Goal: Information Seeking & Learning: Learn about a topic

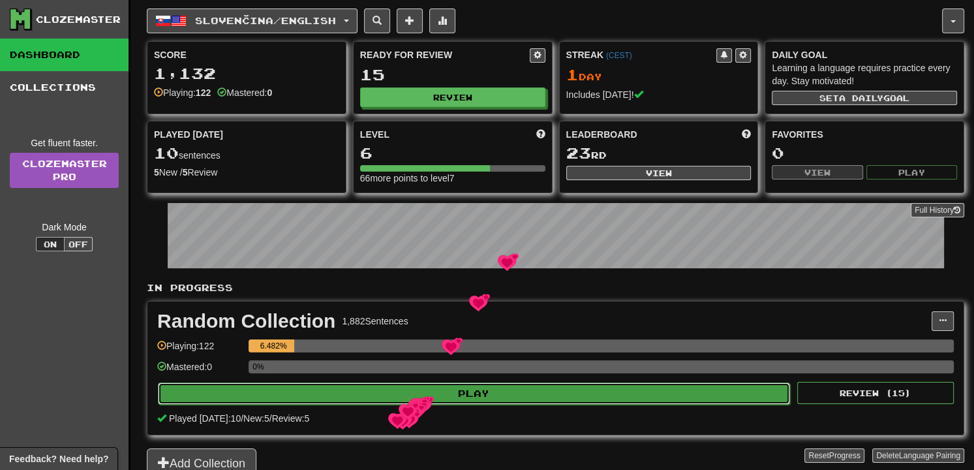
click at [413, 396] on button "Play" at bounding box center [474, 393] width 632 height 22
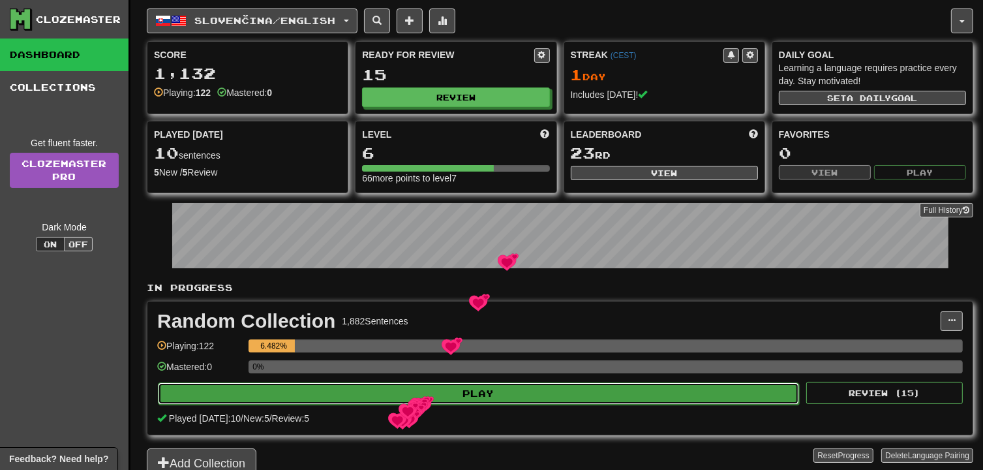
select select "**"
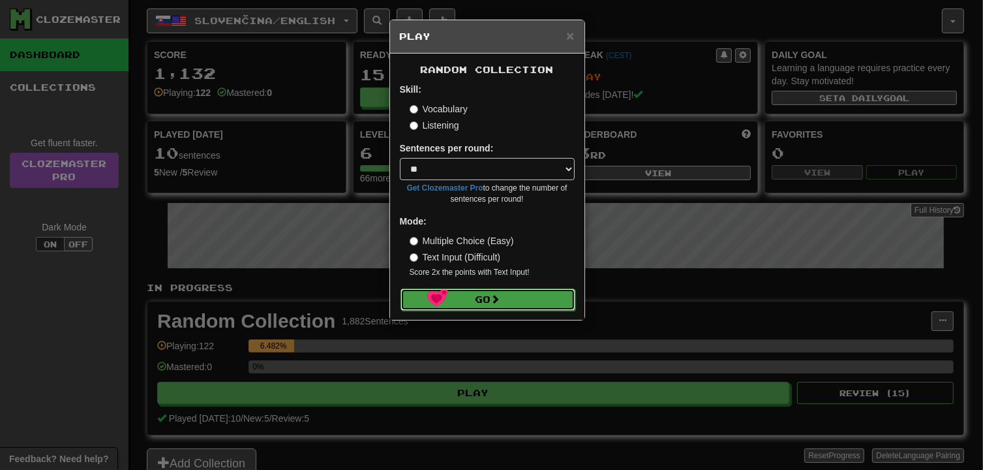
click at [427, 289] on button "Go" at bounding box center [487, 299] width 175 height 22
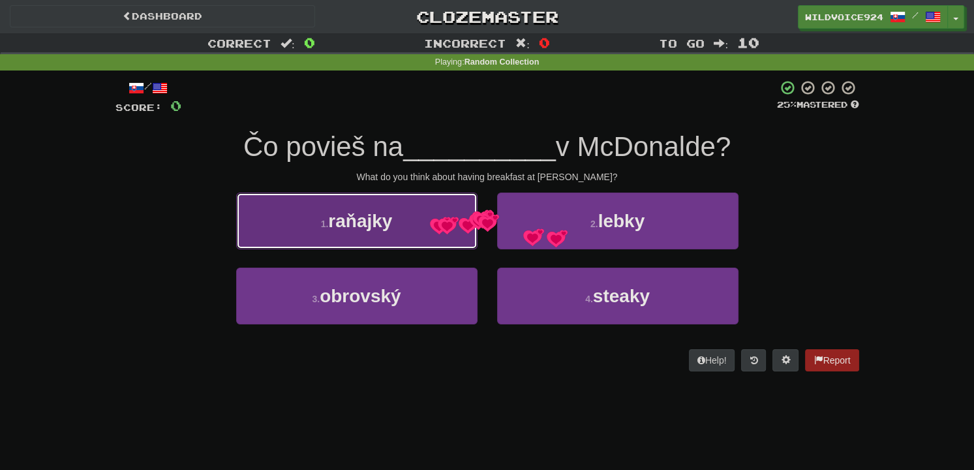
click at [429, 217] on button "1 . raňajky" at bounding box center [356, 220] width 241 height 57
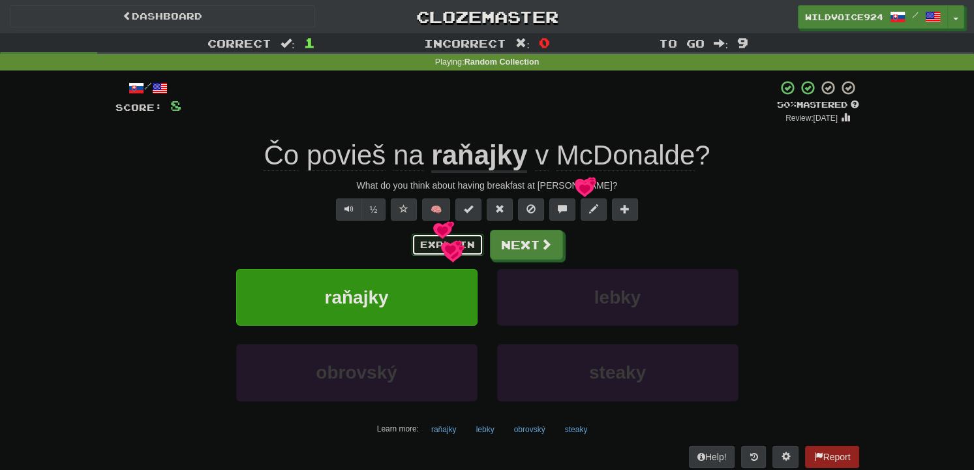
click at [443, 245] on button "Explain" at bounding box center [448, 244] width 72 height 22
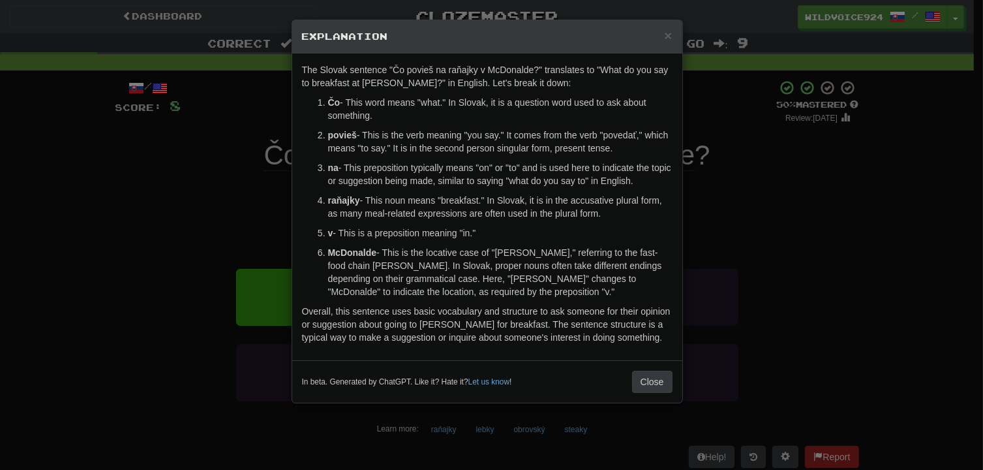
click at [736, 193] on div "× Explanation The Slovak sentence "Čo povieš na raňajky v McDonalde?" translate…" at bounding box center [491, 235] width 983 height 470
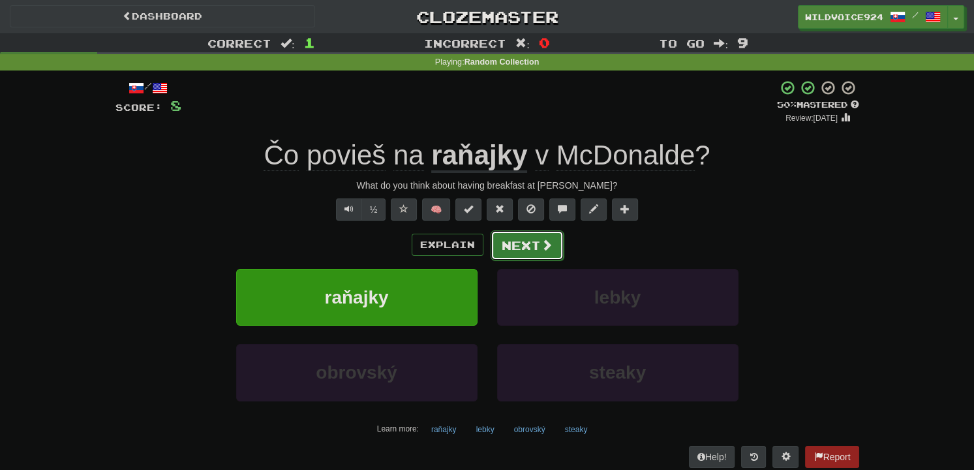
click at [533, 239] on button "Next" at bounding box center [526, 245] width 73 height 30
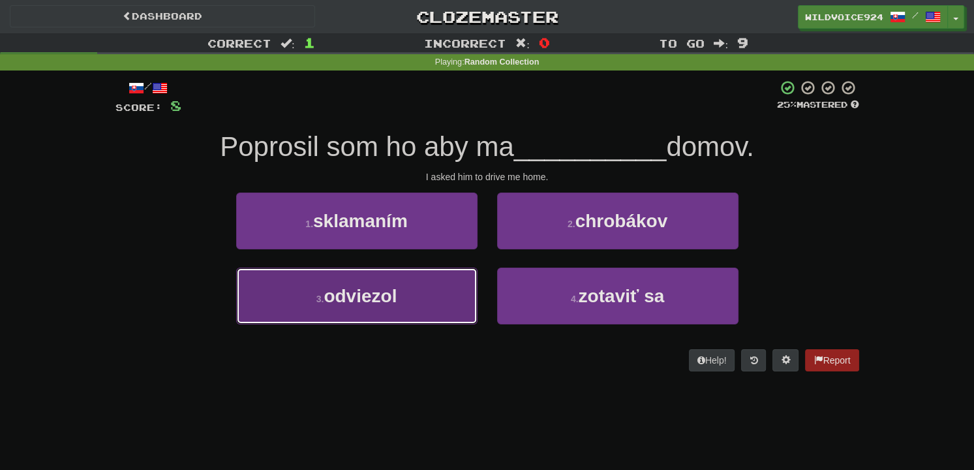
click at [408, 305] on button "3 . odviezol" at bounding box center [356, 295] width 241 height 57
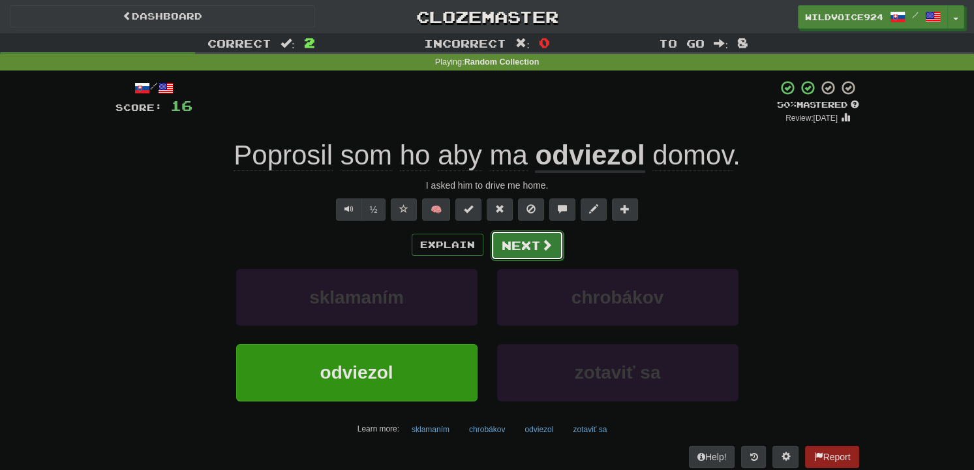
click at [534, 255] on button "Next" at bounding box center [526, 245] width 73 height 30
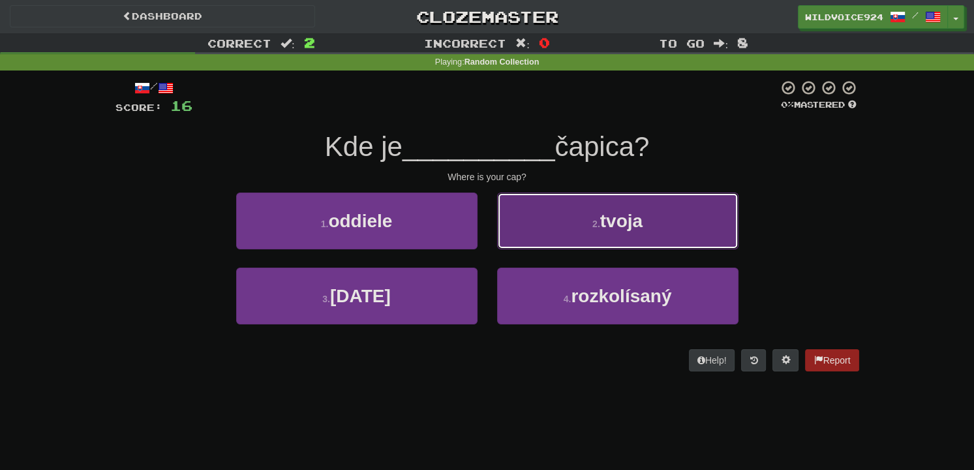
click at [722, 205] on button "2 . tvoja" at bounding box center [617, 220] width 241 height 57
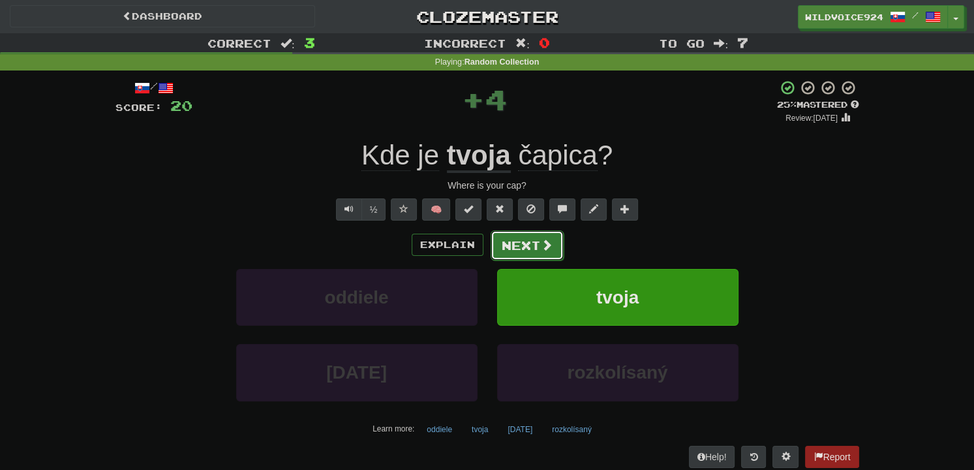
click at [511, 242] on button "Next" at bounding box center [526, 245] width 73 height 30
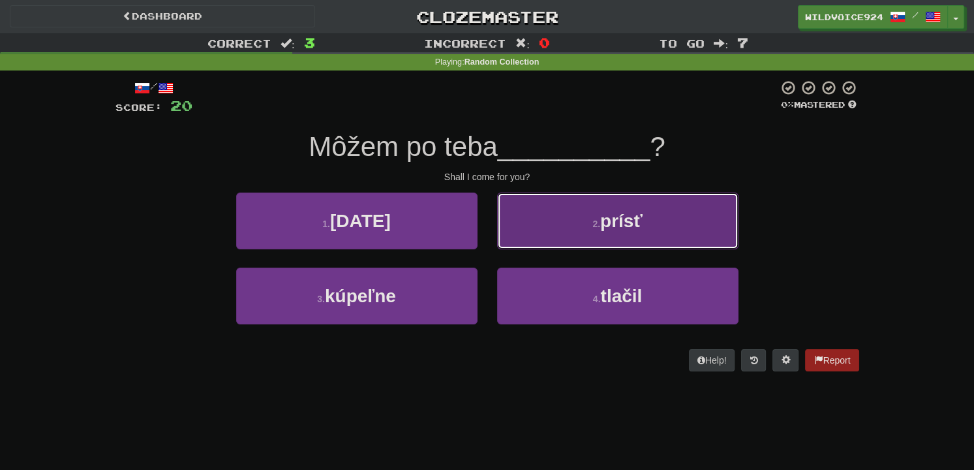
click at [674, 221] on button "2 . prísť" at bounding box center [617, 220] width 241 height 57
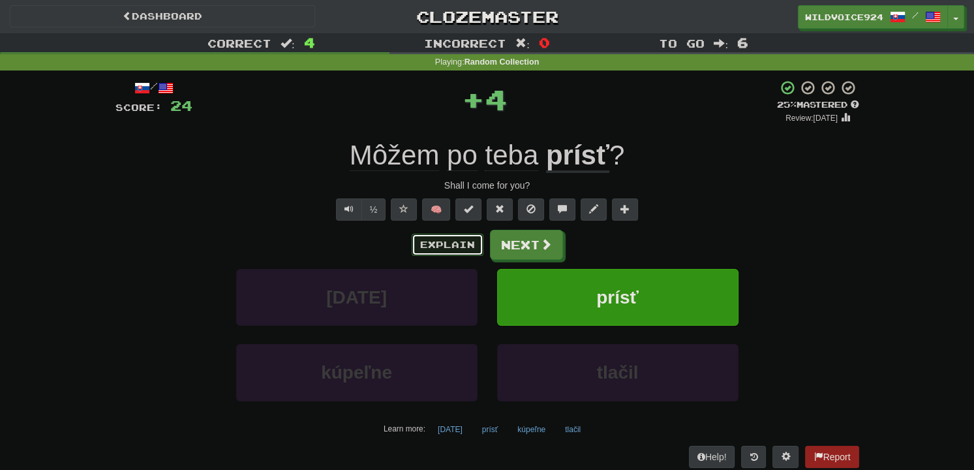
click at [427, 239] on button "Explain" at bounding box center [448, 244] width 72 height 22
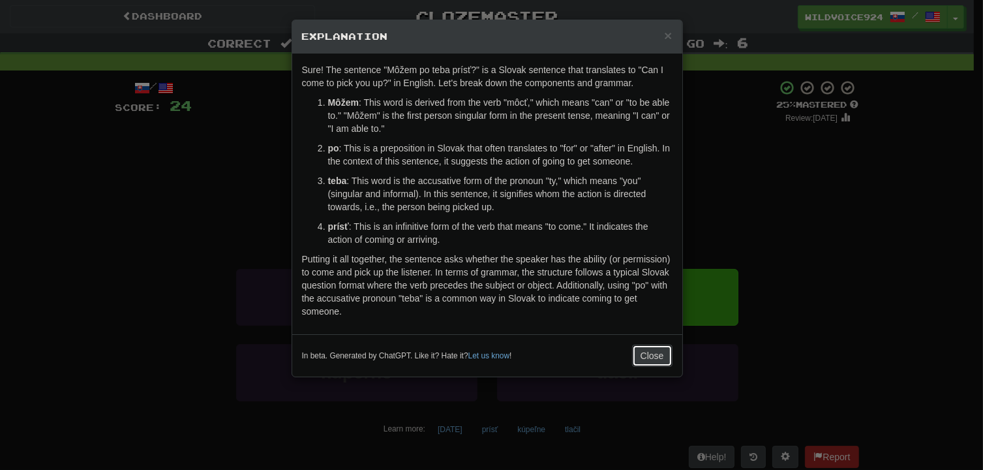
click at [648, 352] on button "Close" at bounding box center [652, 355] width 40 height 22
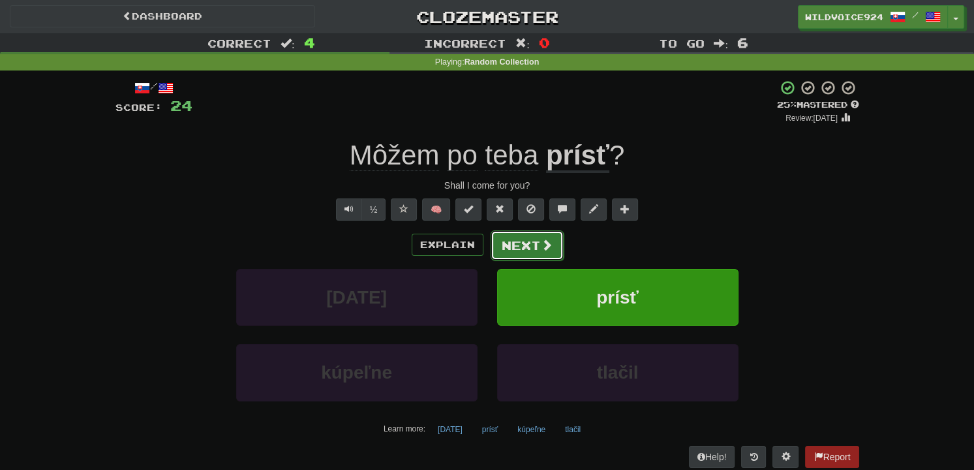
click at [520, 244] on button "Next" at bounding box center [526, 245] width 73 height 30
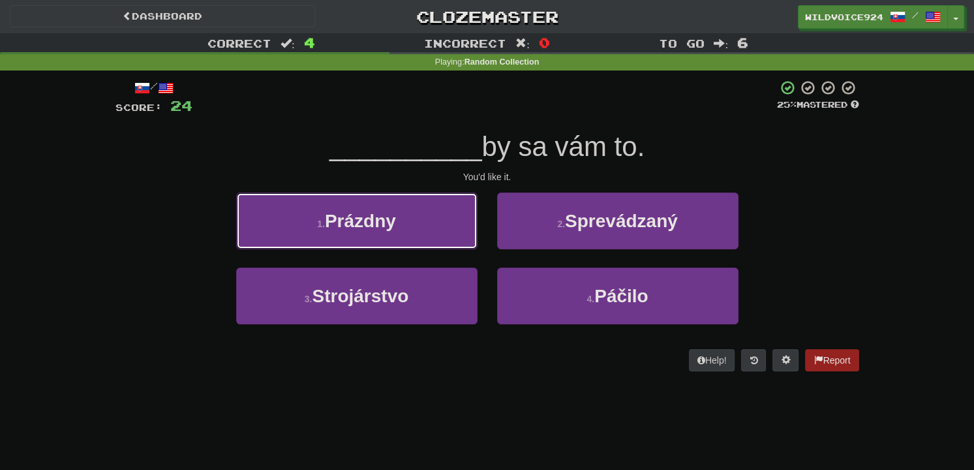
click at [430, 224] on button "1 . Prázdny" at bounding box center [356, 220] width 241 height 57
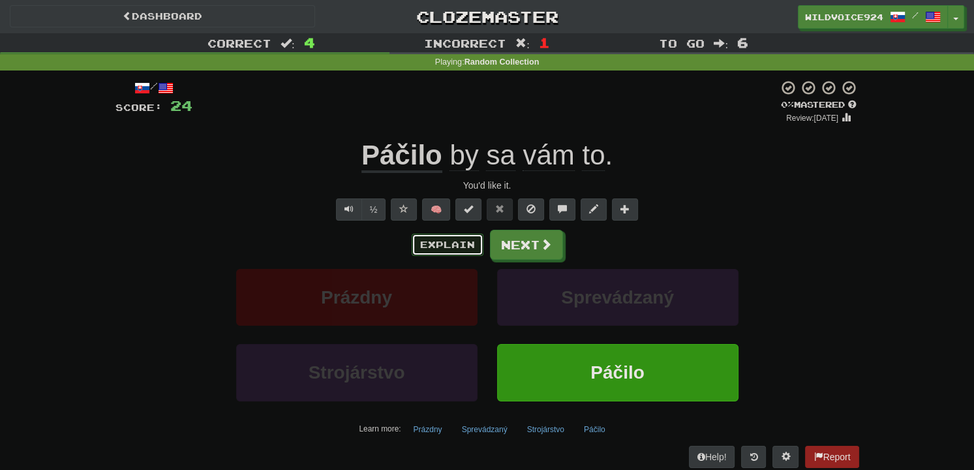
click at [431, 241] on button "Explain" at bounding box center [448, 244] width 72 height 22
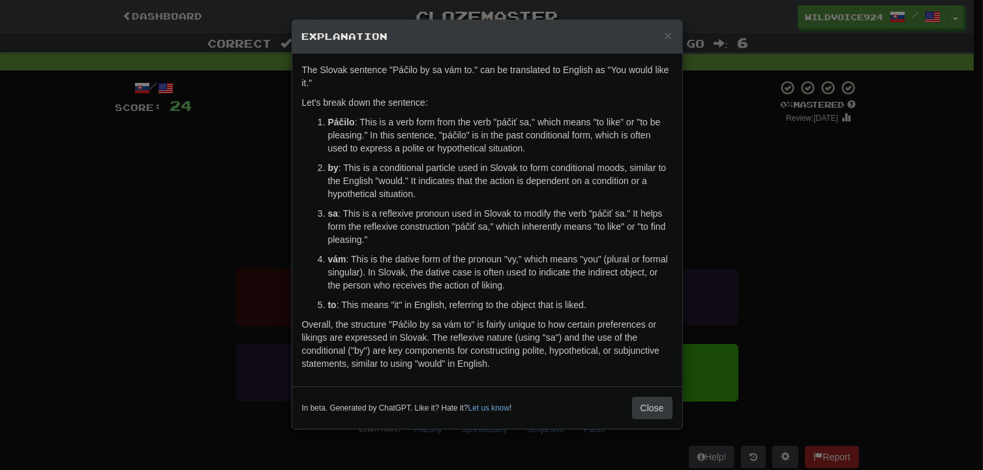
click at [949, 288] on div "× Explanation The Slovak sentence "Páčilo by sa vám to." can be translated to E…" at bounding box center [491, 235] width 983 height 470
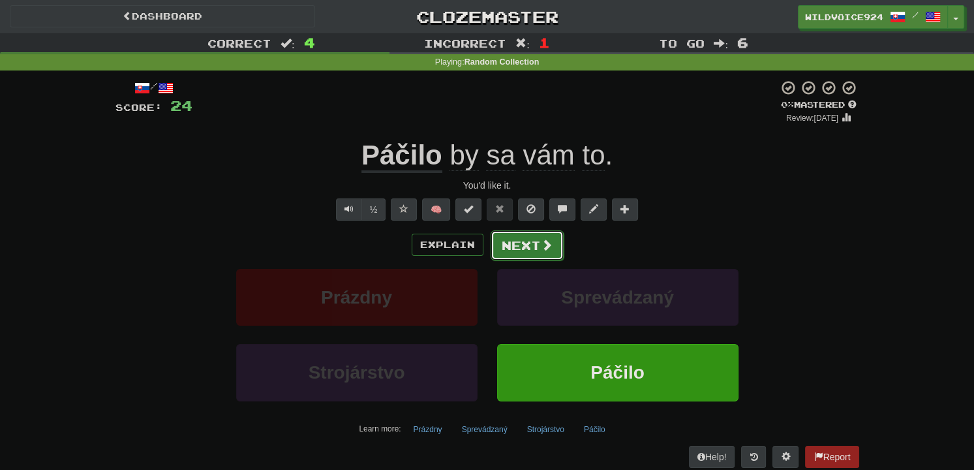
click at [511, 248] on button "Next" at bounding box center [526, 245] width 73 height 30
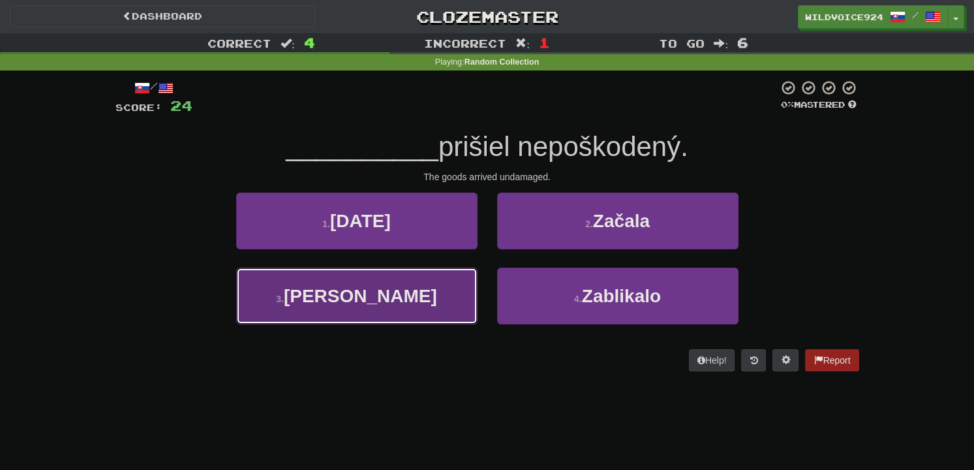
click at [422, 309] on button "3 . Tovar" at bounding box center [356, 295] width 241 height 57
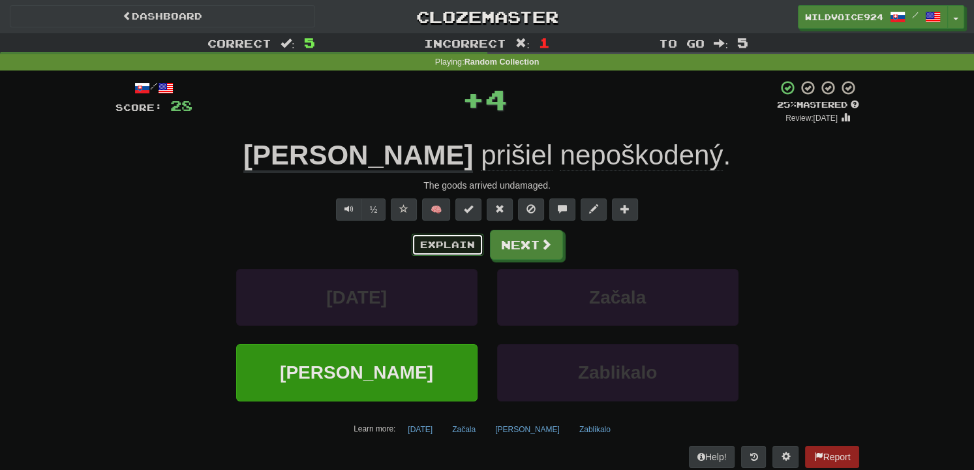
click at [430, 251] on button "Explain" at bounding box center [448, 244] width 72 height 22
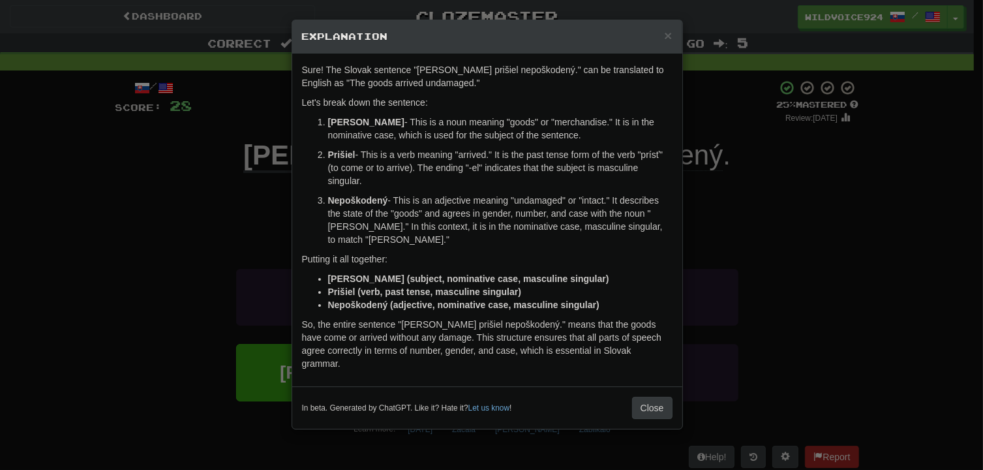
click at [824, 293] on div "× Explanation Sure! The Slovak sentence "Tovar prišiel nepoškodený." can be tra…" at bounding box center [491, 235] width 983 height 470
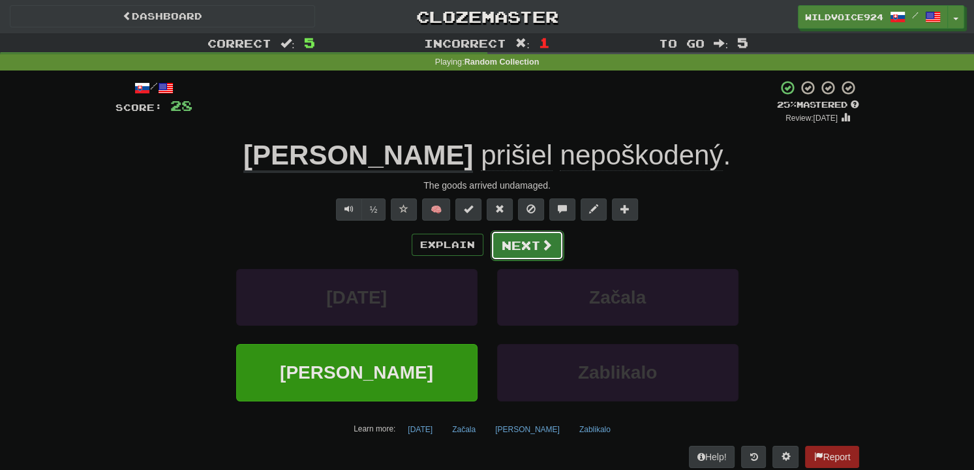
click at [542, 244] on span at bounding box center [547, 245] width 12 height 12
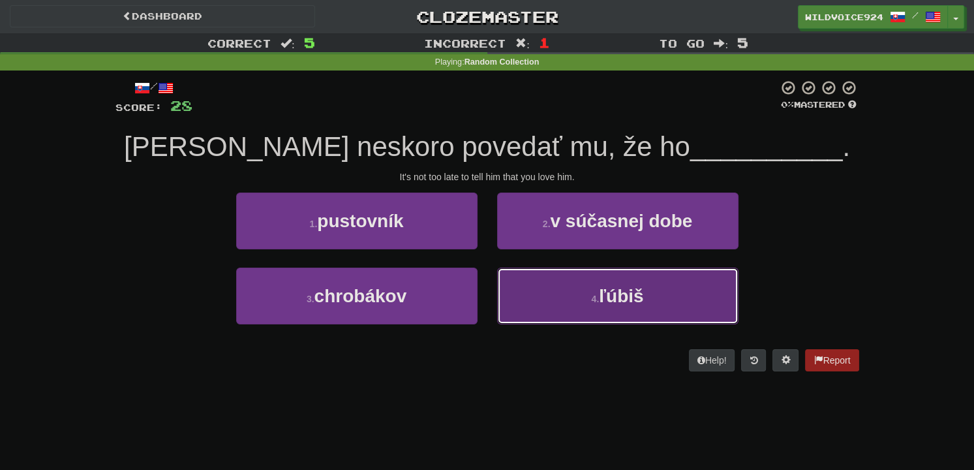
click at [533, 310] on button "4 . ľúbiš" at bounding box center [617, 295] width 241 height 57
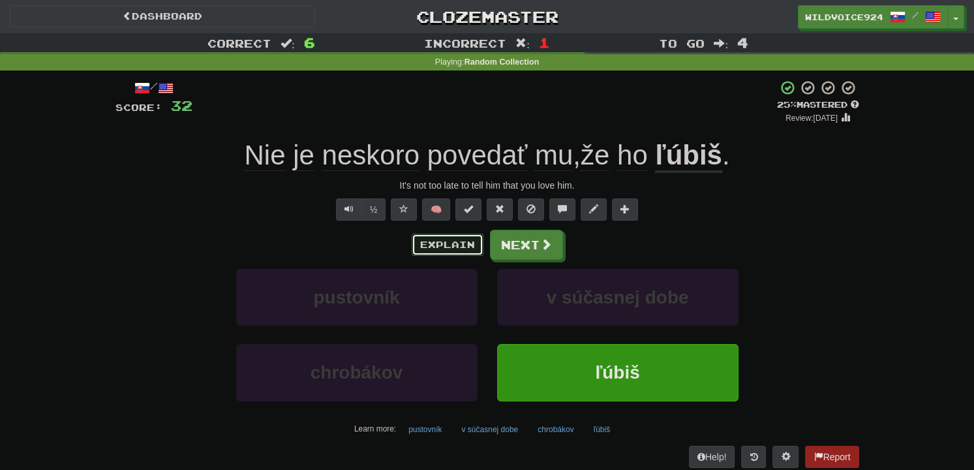
click at [432, 237] on button "Explain" at bounding box center [448, 244] width 72 height 22
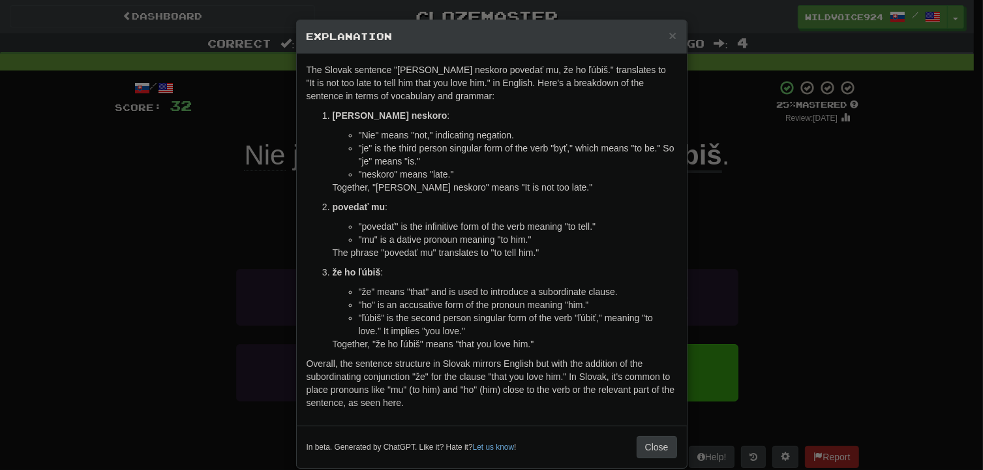
click at [650, 177] on li ""neskoro" means "late."" at bounding box center [518, 174] width 318 height 13
click at [642, 177] on li ""neskoro" means "late."" at bounding box center [518, 174] width 318 height 13
click at [670, 29] on span "×" at bounding box center [672, 35] width 8 height 15
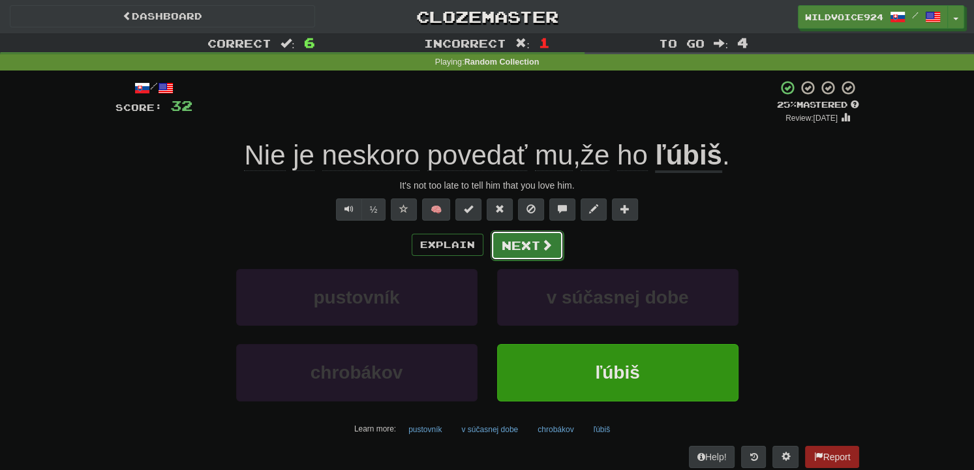
click at [545, 245] on span at bounding box center [547, 245] width 12 height 12
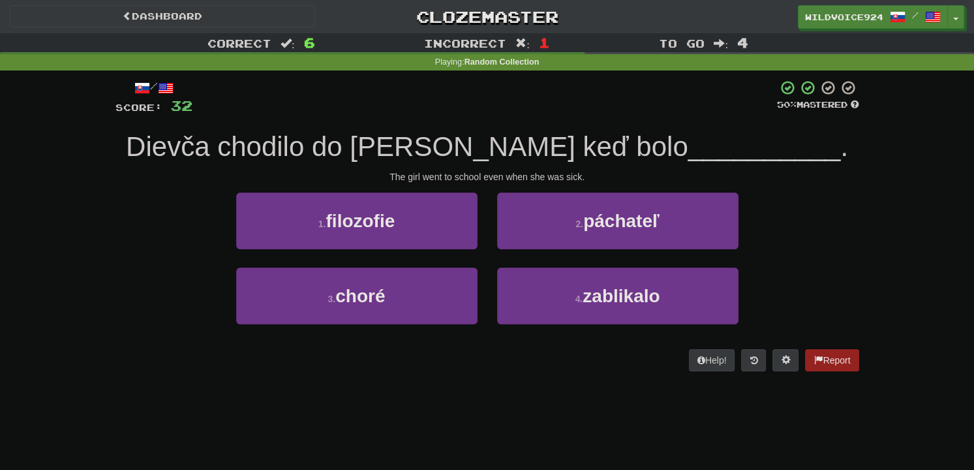
click at [448, 255] on div "1 . filozofie" at bounding box center [356, 229] width 261 height 75
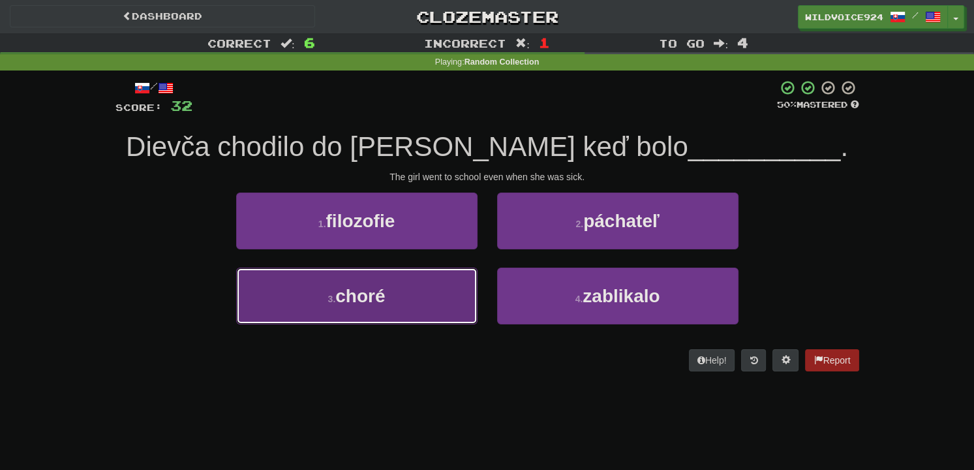
click at [451, 278] on button "3 . choré" at bounding box center [356, 295] width 241 height 57
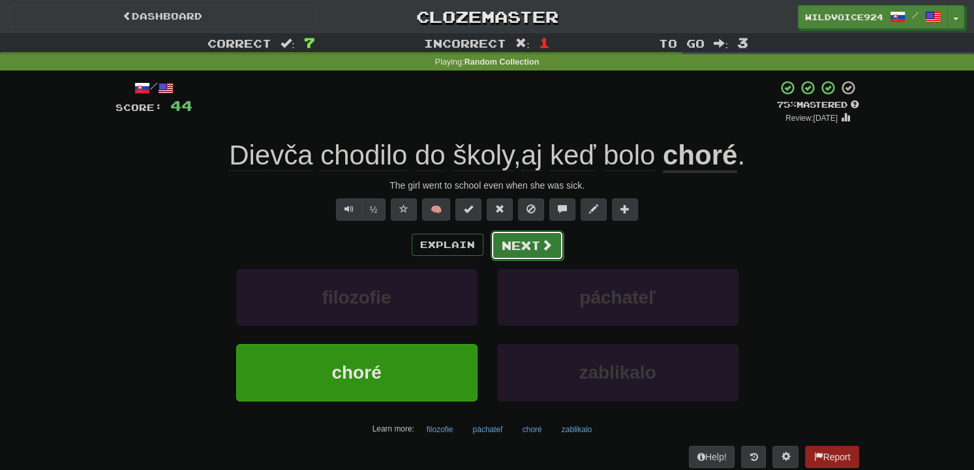
click at [522, 237] on button "Next" at bounding box center [526, 245] width 73 height 30
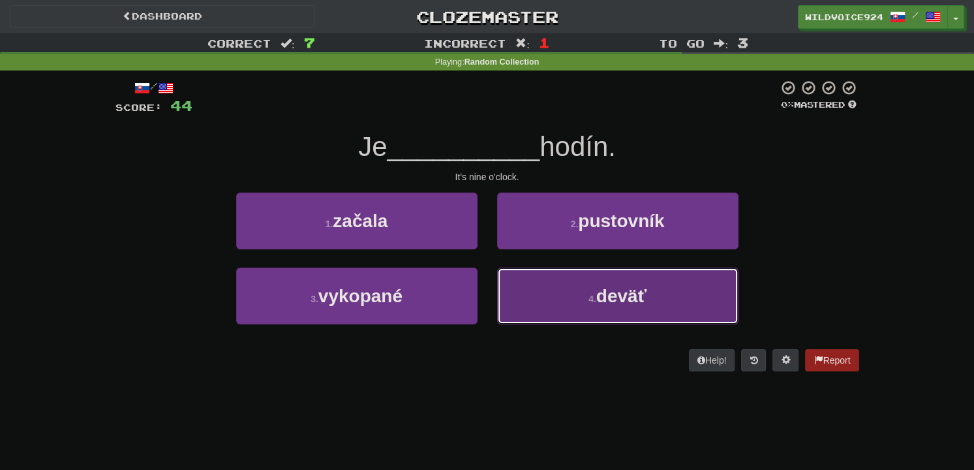
click at [595, 285] on button "4 . deväť" at bounding box center [617, 295] width 241 height 57
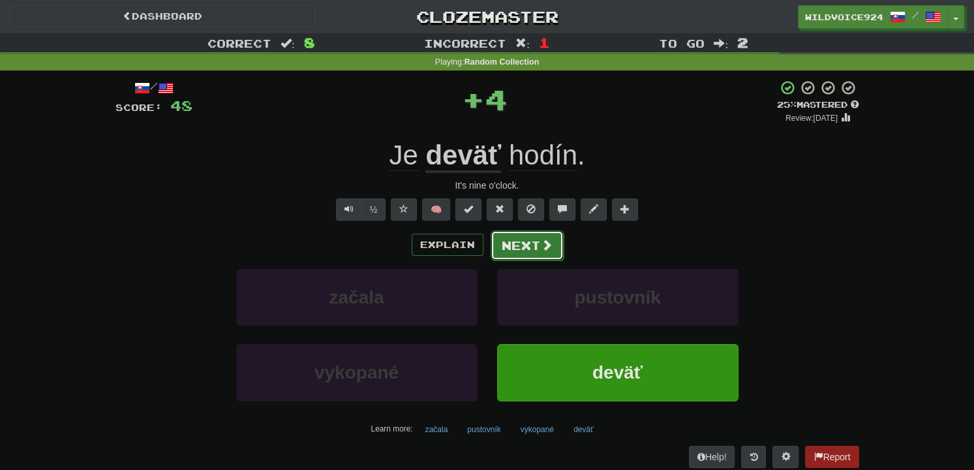
click at [541, 241] on span at bounding box center [547, 245] width 12 height 12
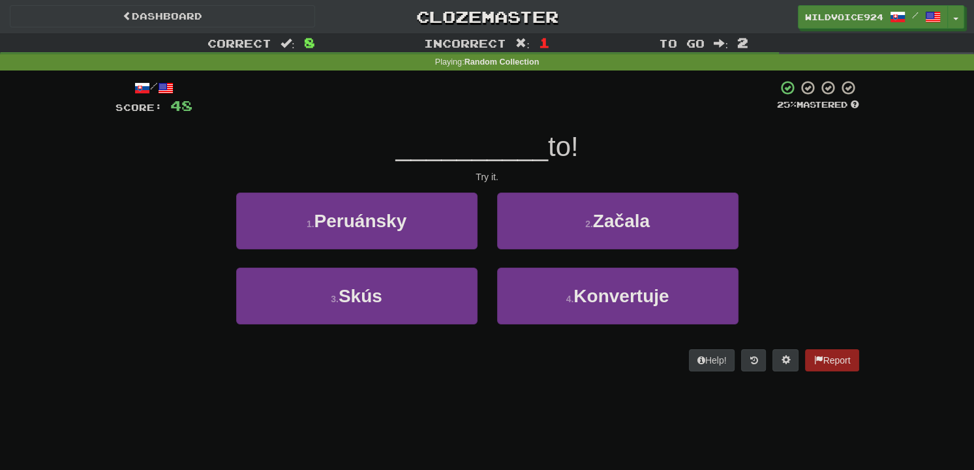
click at [492, 245] on div "2 . Začala" at bounding box center [617, 229] width 261 height 75
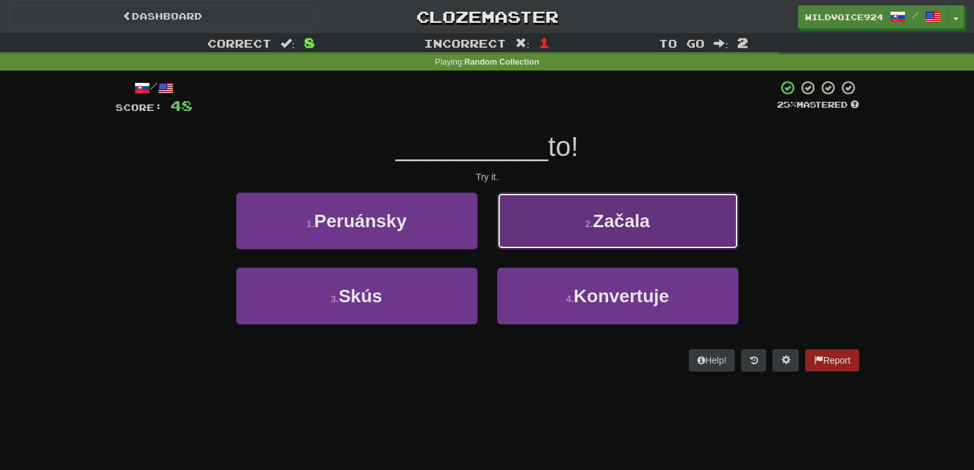
click at [563, 208] on button "2 . Začala" at bounding box center [617, 220] width 241 height 57
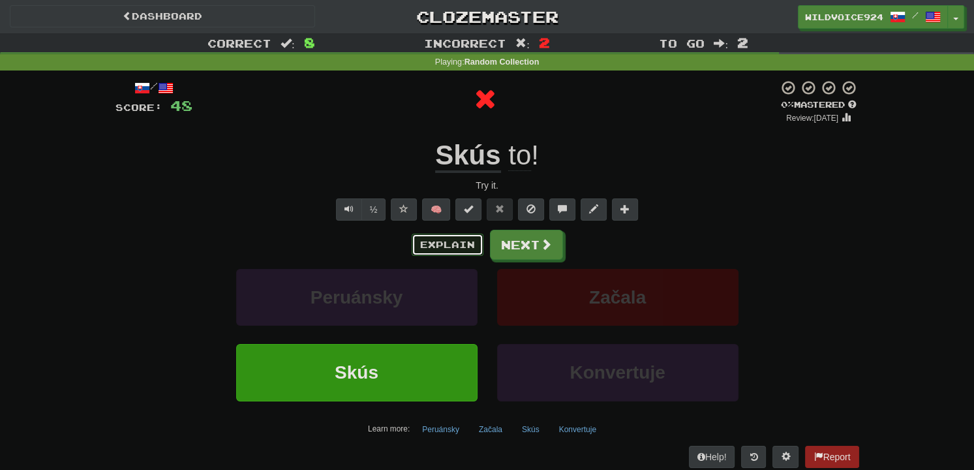
click at [465, 242] on button "Explain" at bounding box center [448, 244] width 72 height 22
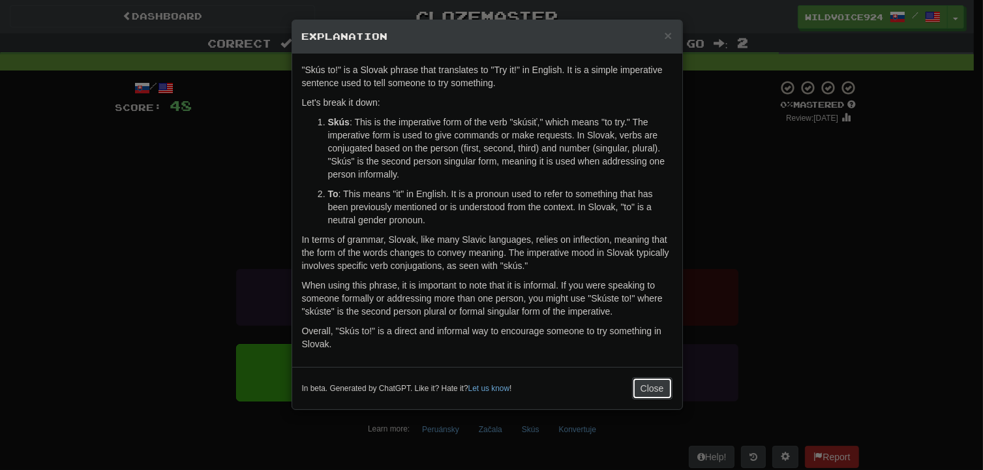
click at [642, 385] on button "Close" at bounding box center [652, 388] width 40 height 22
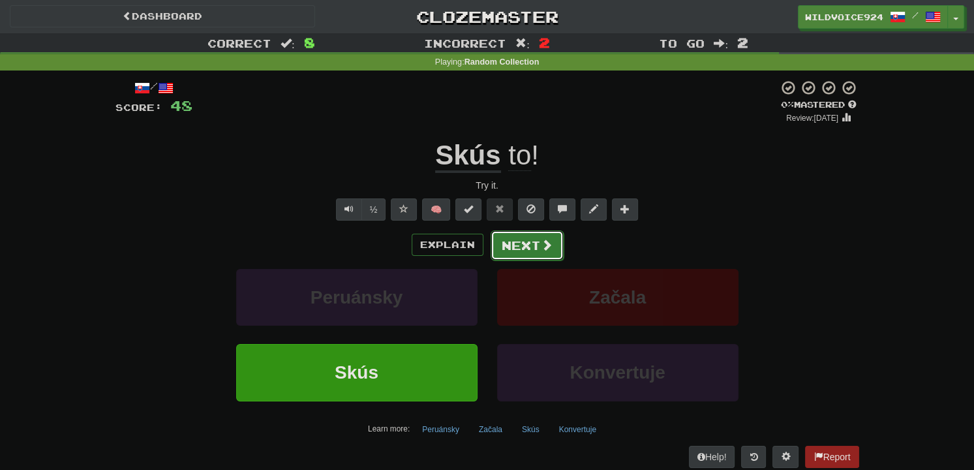
click at [535, 250] on button "Next" at bounding box center [526, 245] width 73 height 30
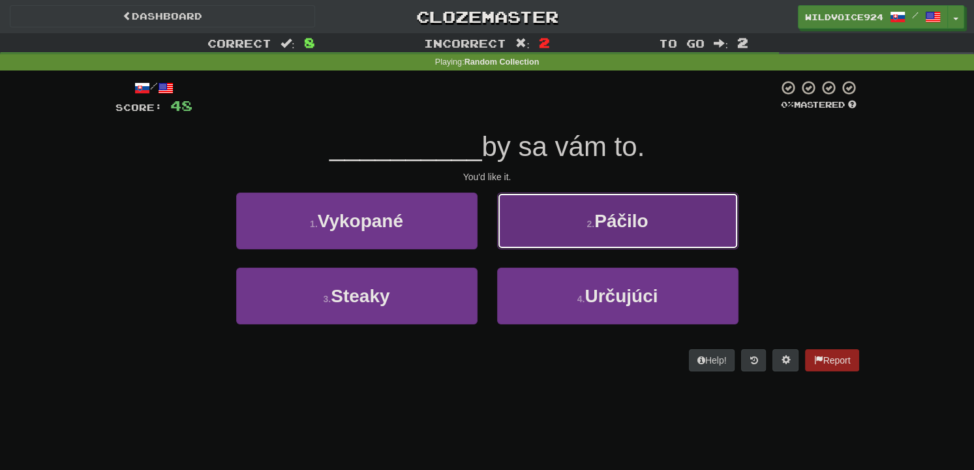
click at [634, 218] on span "Páčilo" at bounding box center [620, 221] width 53 height 20
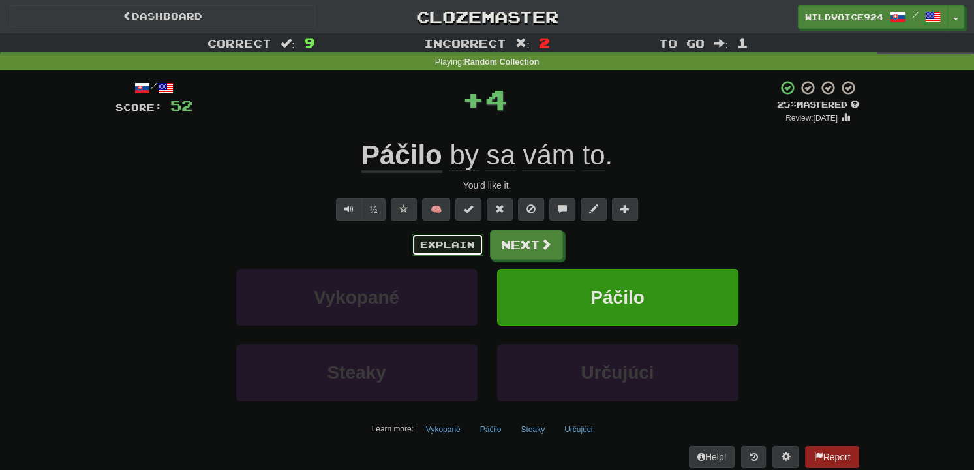
click at [458, 244] on button "Explain" at bounding box center [448, 244] width 72 height 22
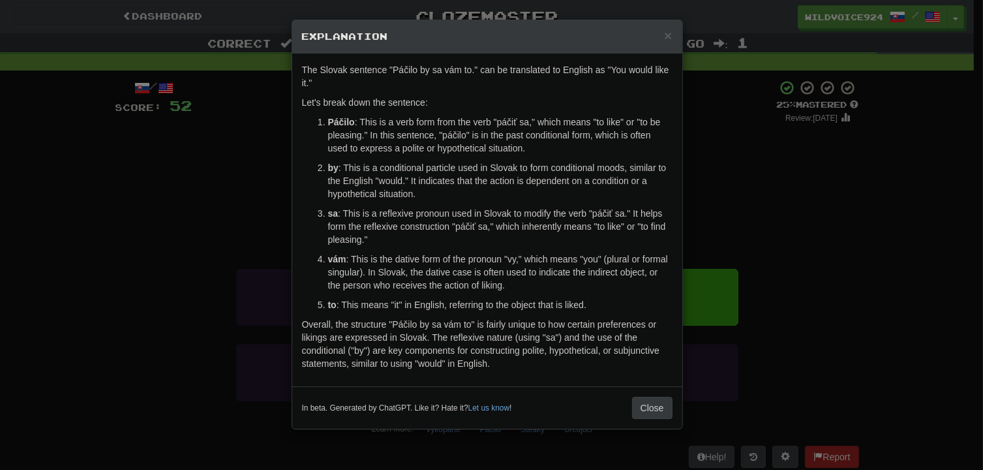
click at [824, 196] on div "× Explanation The Slovak sentence "Páčilo by sa vám to." can be translated to E…" at bounding box center [491, 235] width 983 height 470
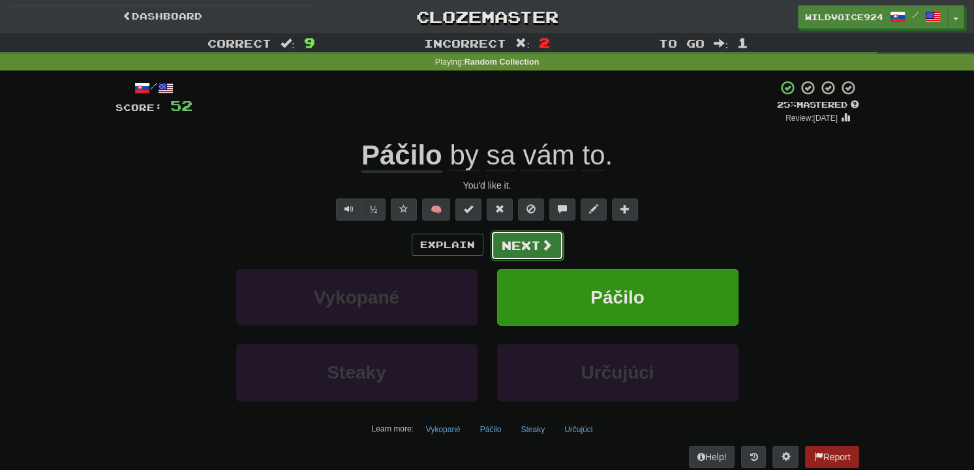
click at [526, 249] on button "Next" at bounding box center [526, 245] width 73 height 30
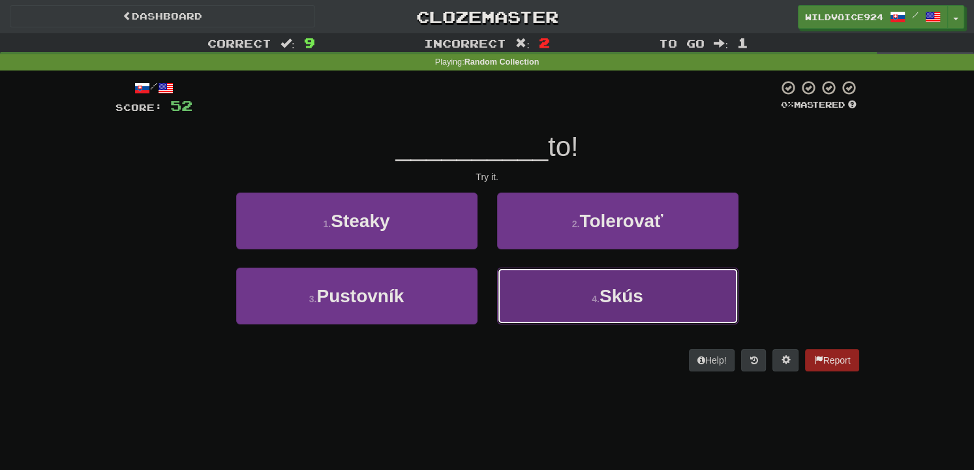
click at [533, 315] on button "4 . Skús" at bounding box center [617, 295] width 241 height 57
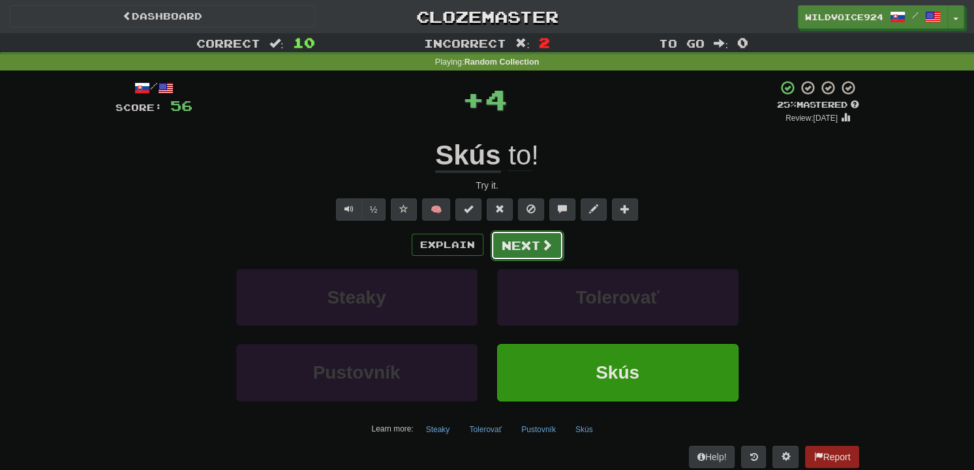
click at [524, 247] on button "Next" at bounding box center [526, 245] width 73 height 30
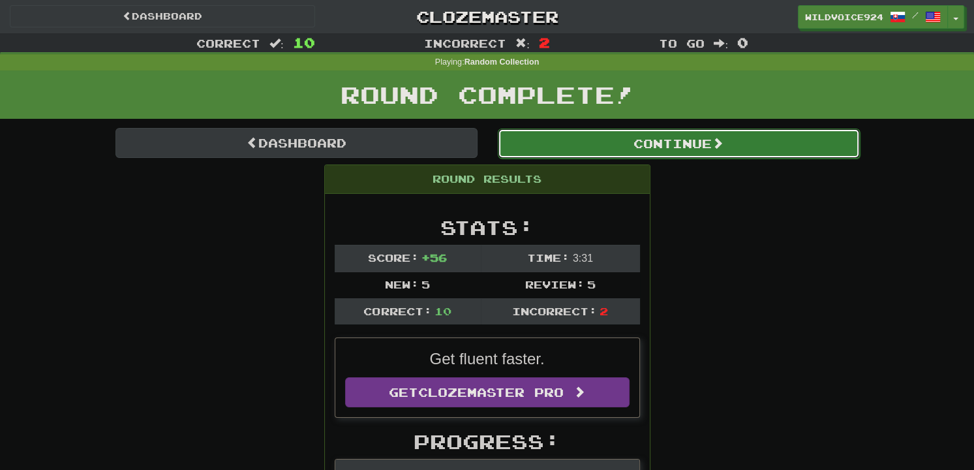
click at [598, 141] on button "Continue" at bounding box center [679, 143] width 362 height 30
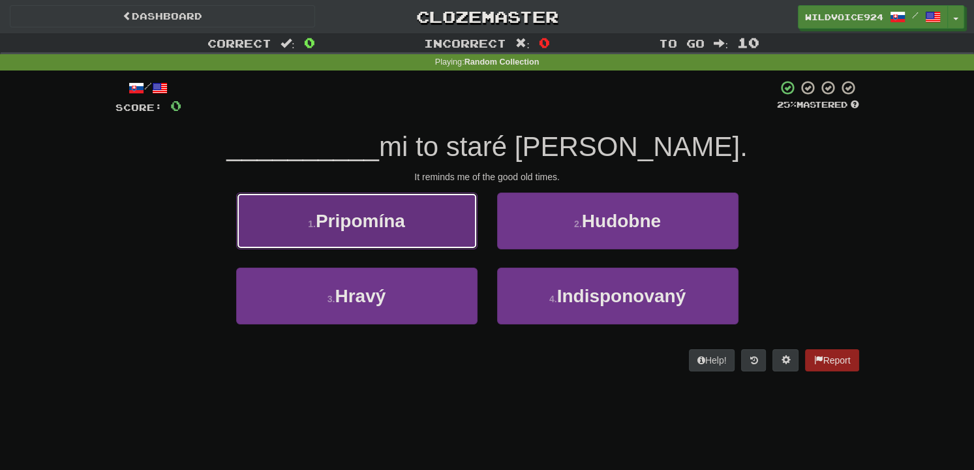
click at [386, 236] on button "1 . Pripomína" at bounding box center [356, 220] width 241 height 57
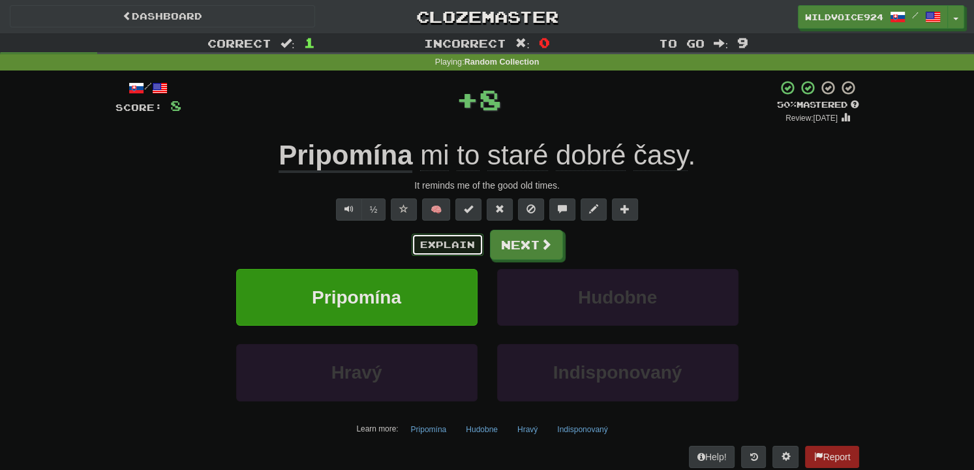
click at [444, 248] on button "Explain" at bounding box center [448, 244] width 72 height 22
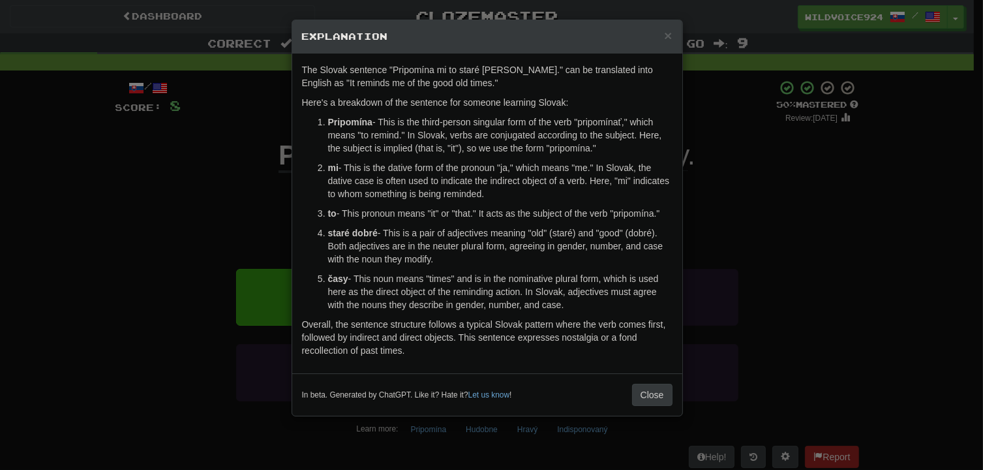
click at [730, 233] on div "× Explanation The Slovak sentence "Pripomína mi to staré dobré časy." can be tr…" at bounding box center [491, 235] width 983 height 470
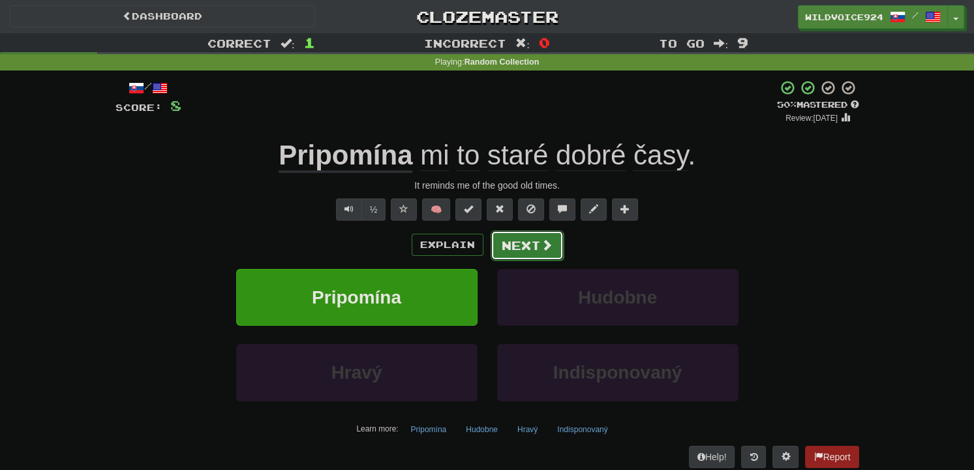
click at [519, 242] on button "Next" at bounding box center [526, 245] width 73 height 30
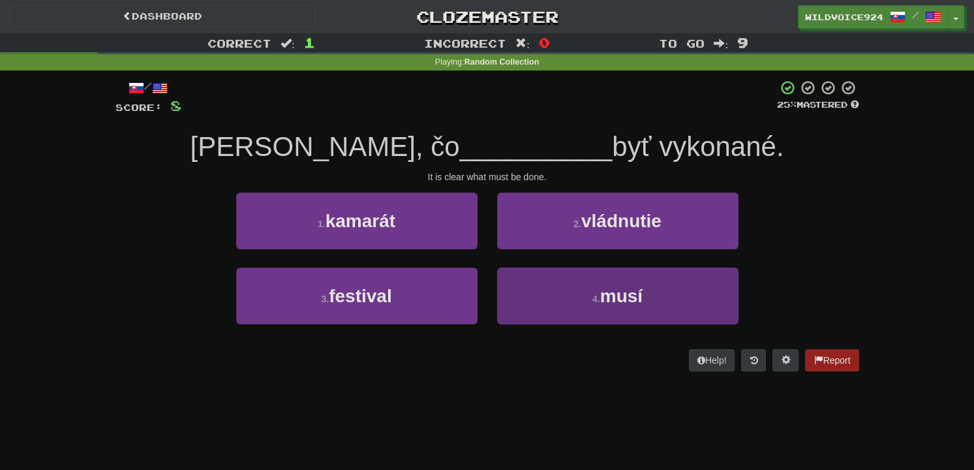
click at [547, 320] on div "4 . musí" at bounding box center [617, 304] width 261 height 75
click at [547, 314] on button "4 . musí" at bounding box center [617, 295] width 241 height 57
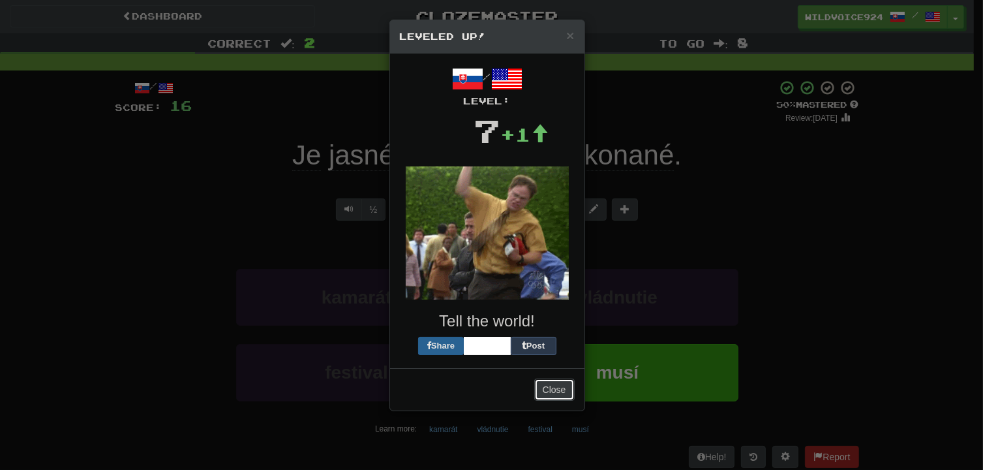
click at [550, 383] on button "Close" at bounding box center [554, 389] width 40 height 22
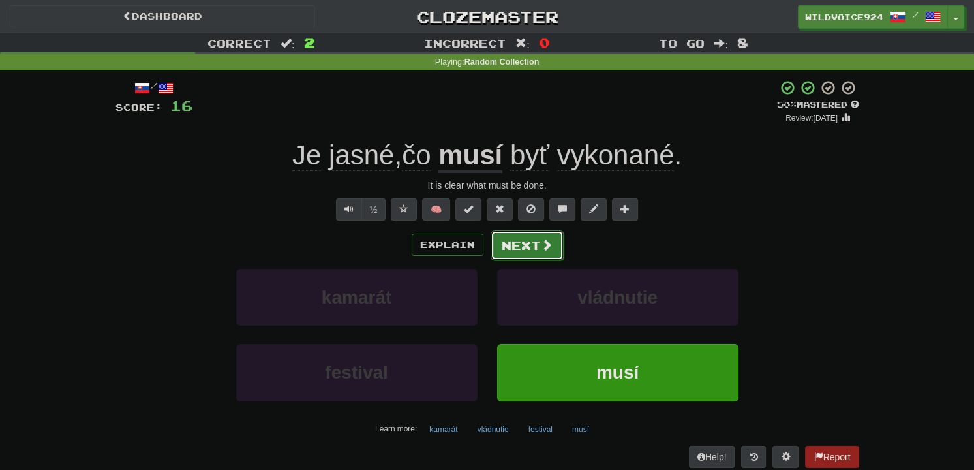
click at [523, 244] on button "Next" at bounding box center [526, 245] width 73 height 30
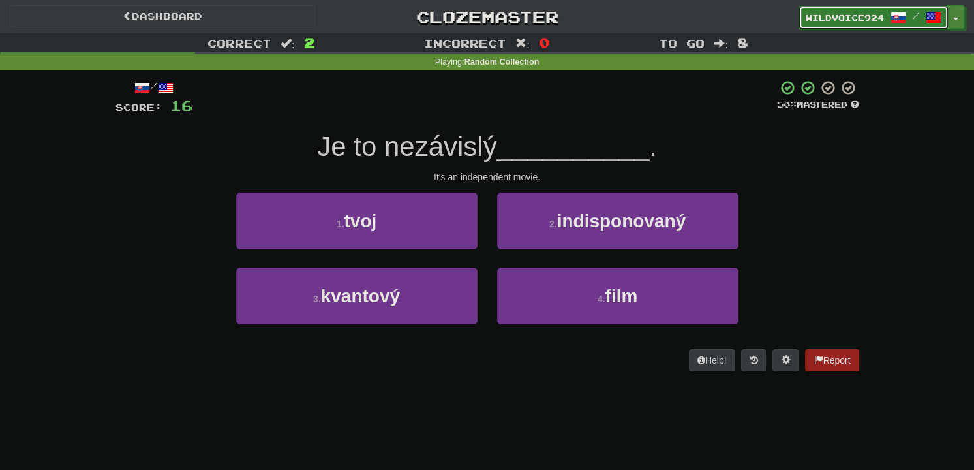
click at [854, 13] on span "WildVoice924" at bounding box center [844, 18] width 78 height 12
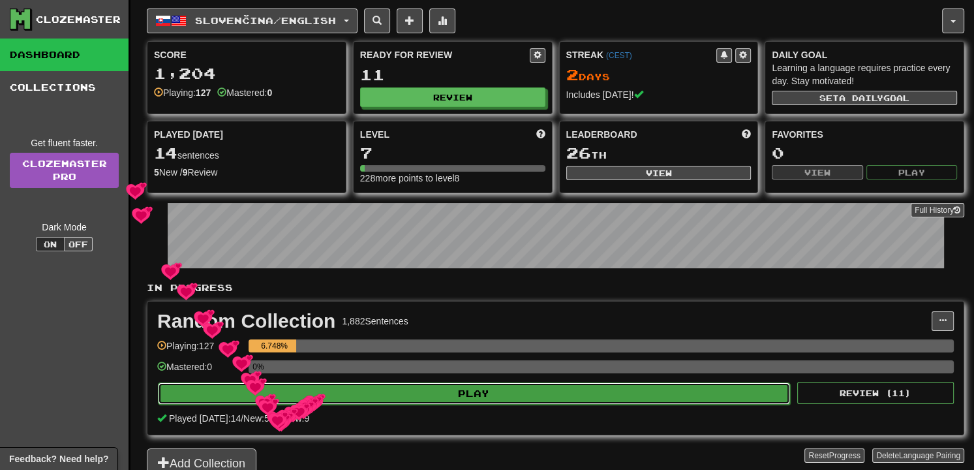
click at [306, 393] on button "Play" at bounding box center [474, 393] width 632 height 22
select select "**"
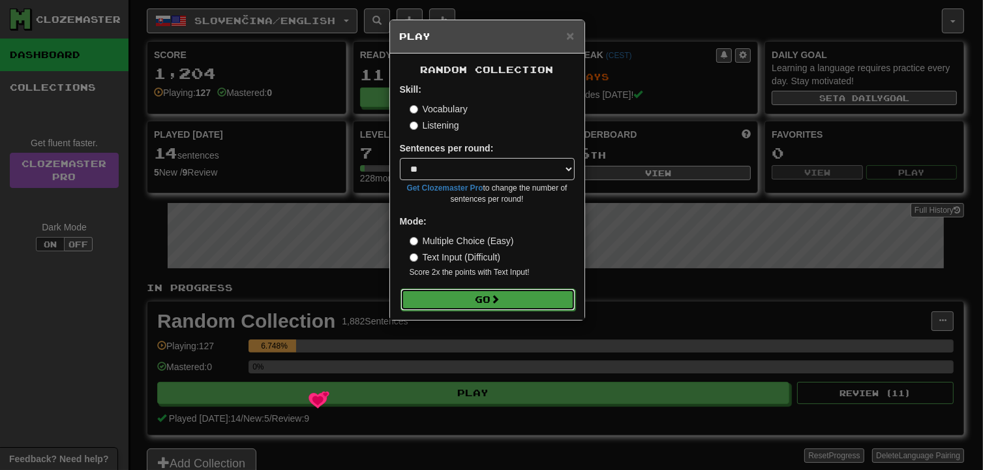
click at [438, 297] on button "Go" at bounding box center [487, 299] width 175 height 22
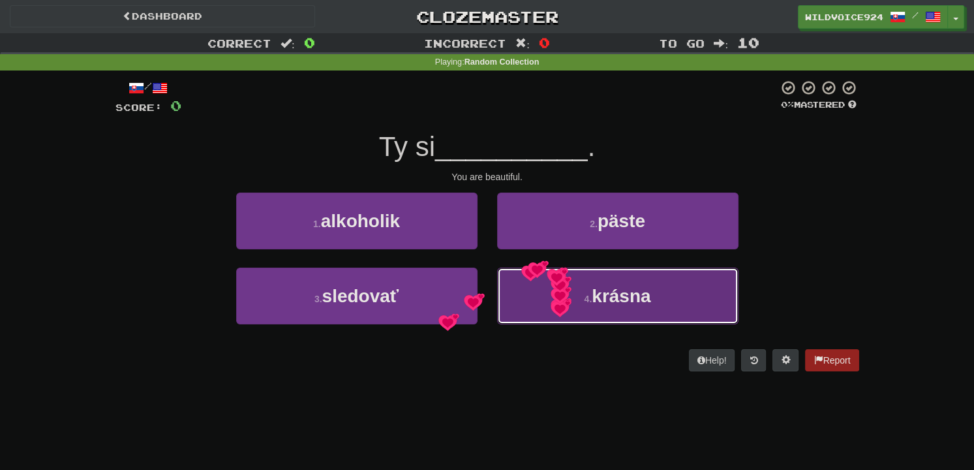
click at [550, 299] on button "4 . krásna" at bounding box center [617, 295] width 241 height 57
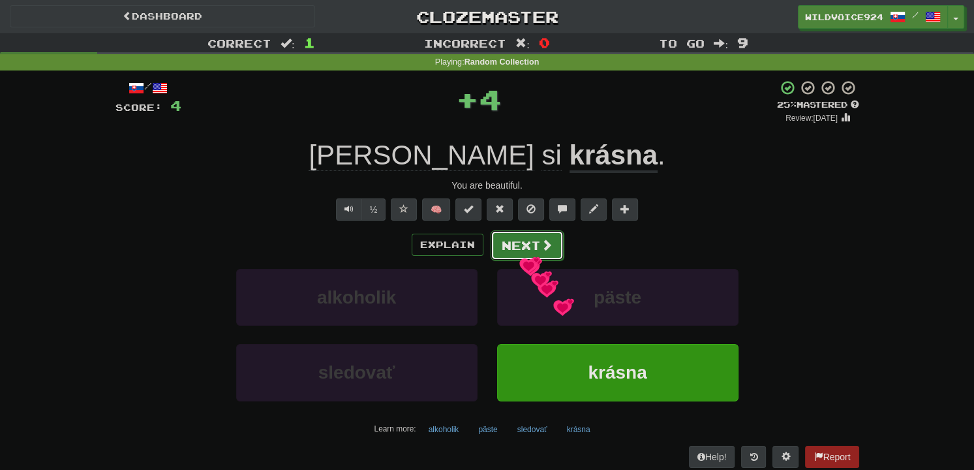
click at [518, 255] on button "Next" at bounding box center [526, 245] width 73 height 30
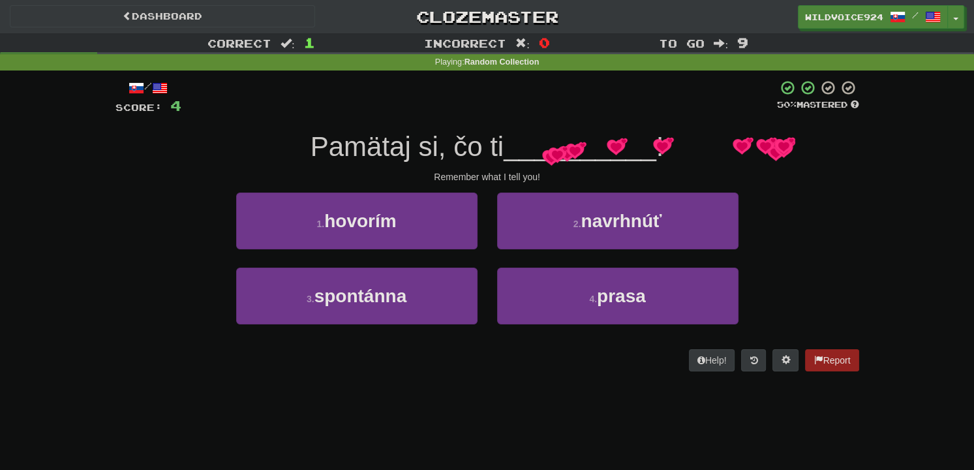
click at [760, 145] on div "Pamätaj si, čo ti __________ !" at bounding box center [486, 147] width 743 height 36
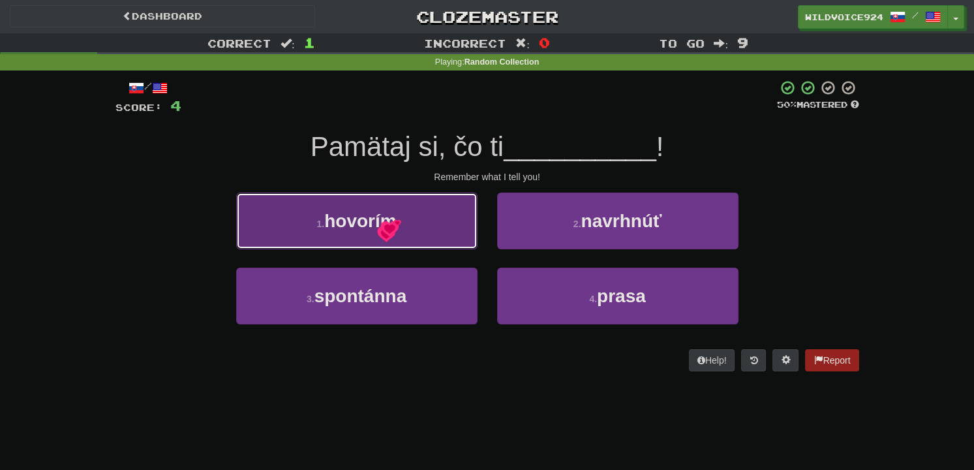
click at [382, 218] on span "hovorím" at bounding box center [360, 221] width 72 height 20
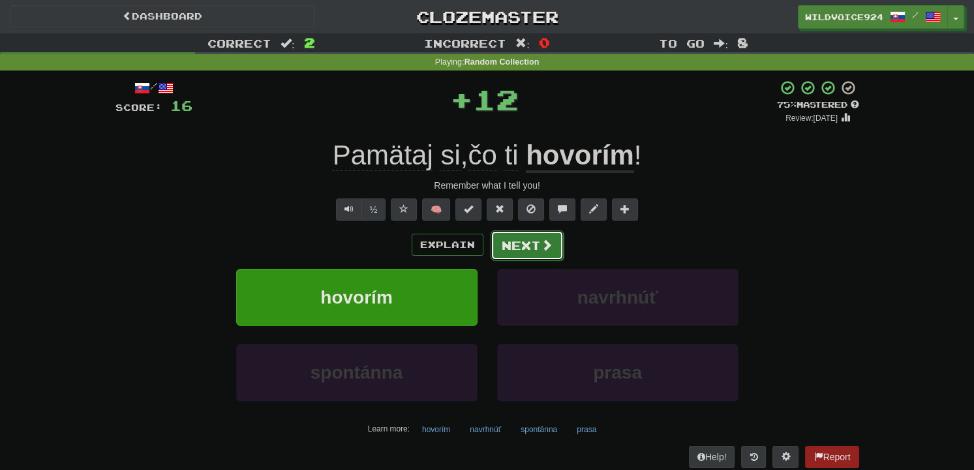
click at [525, 247] on button "Next" at bounding box center [526, 245] width 73 height 30
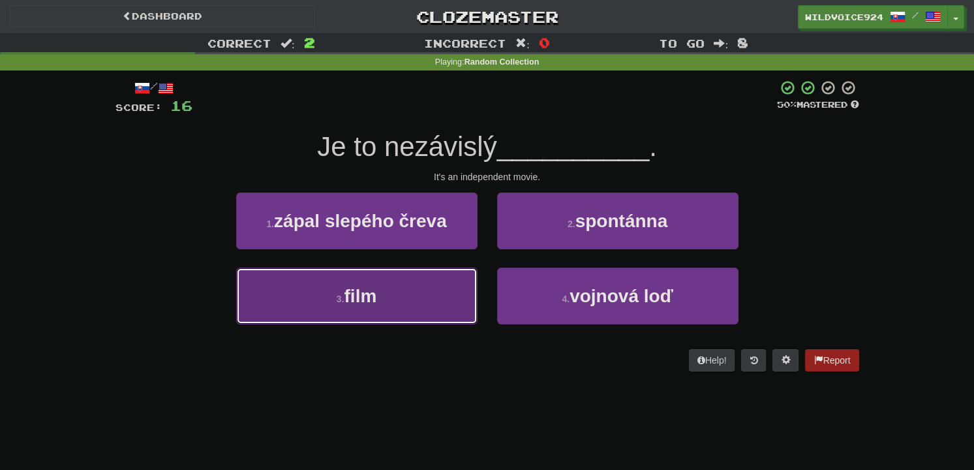
click at [440, 290] on button "3 . film" at bounding box center [356, 295] width 241 height 57
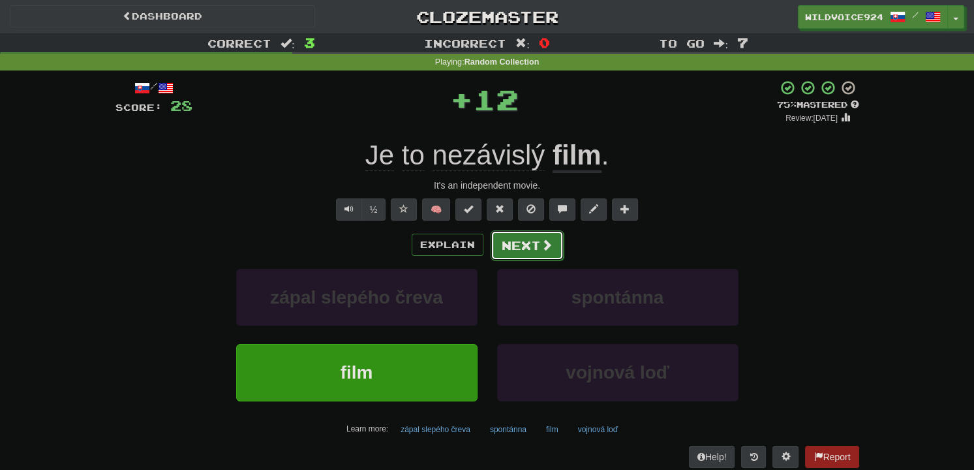
click at [517, 244] on button "Next" at bounding box center [526, 245] width 73 height 30
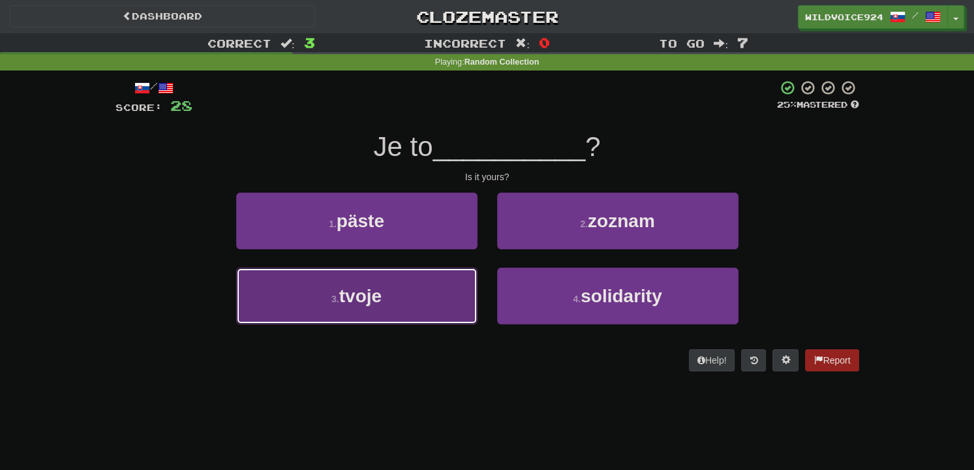
click at [396, 293] on button "3 . tvoje" at bounding box center [356, 295] width 241 height 57
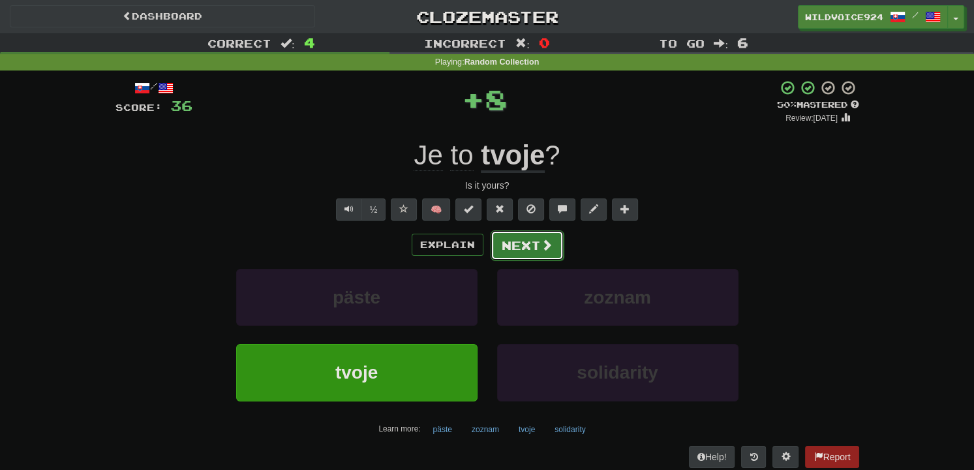
click at [550, 243] on span at bounding box center [547, 245] width 12 height 12
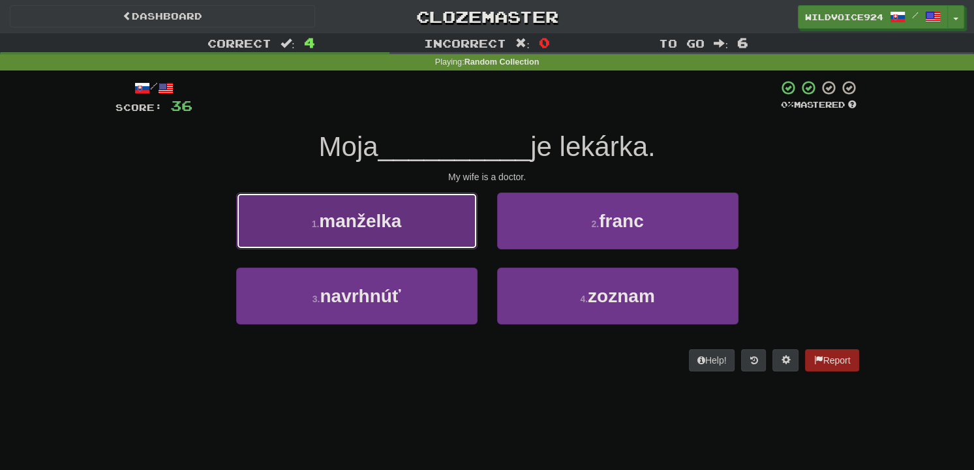
click at [378, 232] on button "1 . manželka" at bounding box center [356, 220] width 241 height 57
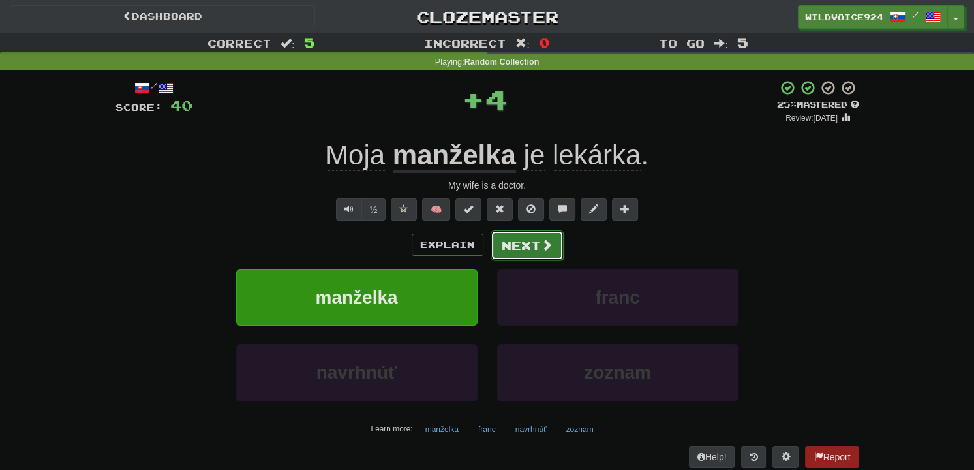
click at [524, 235] on button "Next" at bounding box center [526, 245] width 73 height 30
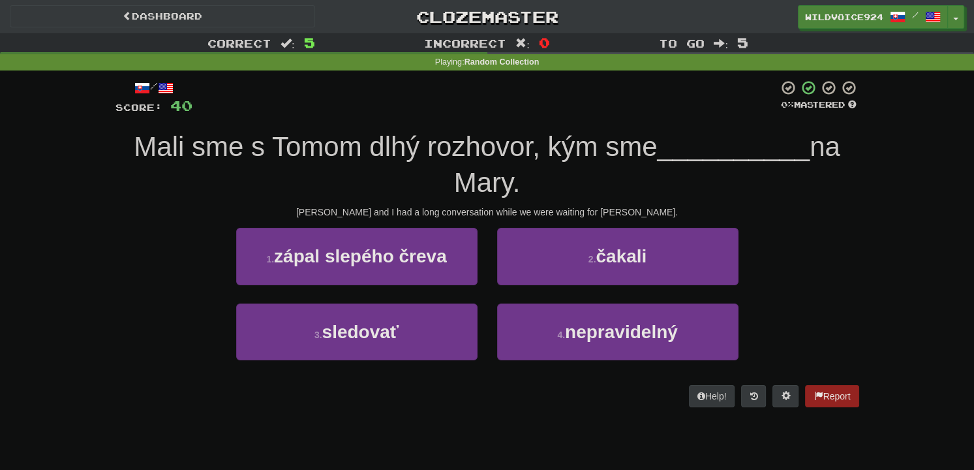
click at [571, 287] on div "2 . čakali" at bounding box center [617, 265] width 261 height 75
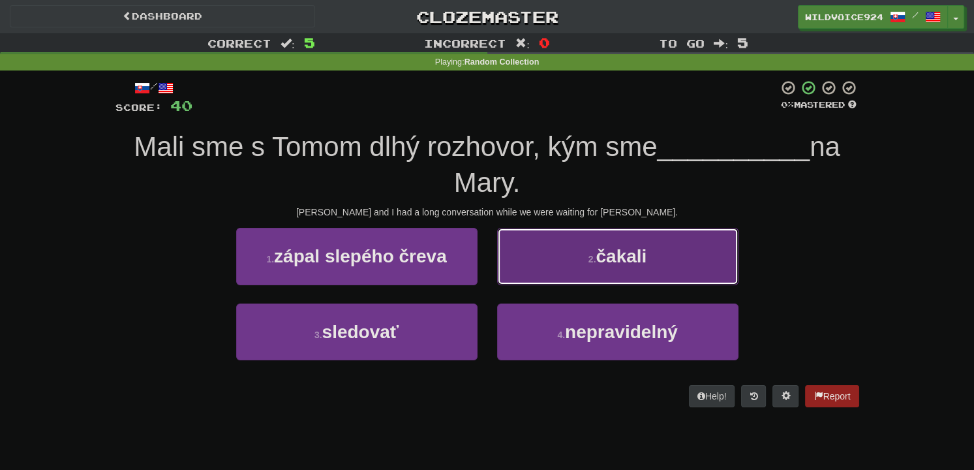
click at [575, 278] on button "2 . čakali" at bounding box center [617, 256] width 241 height 57
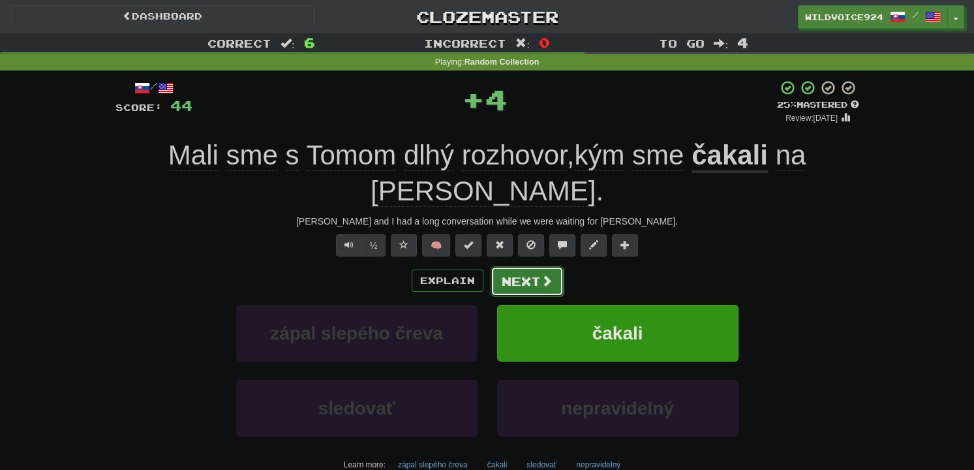
click at [535, 266] on button "Next" at bounding box center [526, 281] width 73 height 30
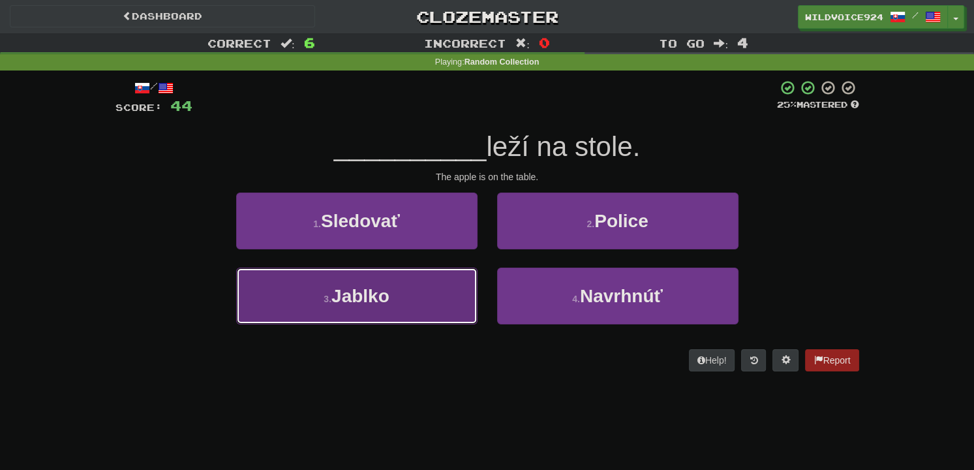
click at [387, 304] on span "Jablko" at bounding box center [360, 296] width 58 height 20
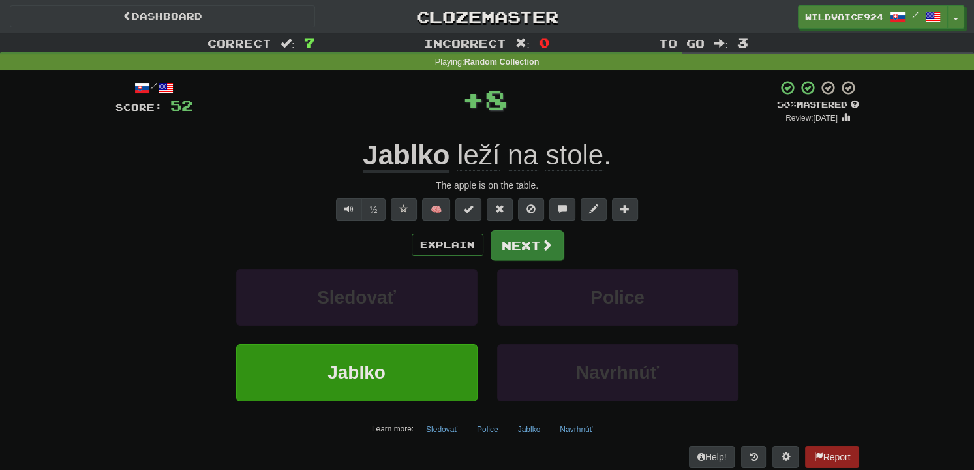
click at [532, 258] on div "Explain Next Sledovať Police Jablko Navrhnúť Learn more: Sledovať Police Jablko…" at bounding box center [486, 334] width 743 height 209
click at [527, 249] on button "Next" at bounding box center [526, 245] width 73 height 30
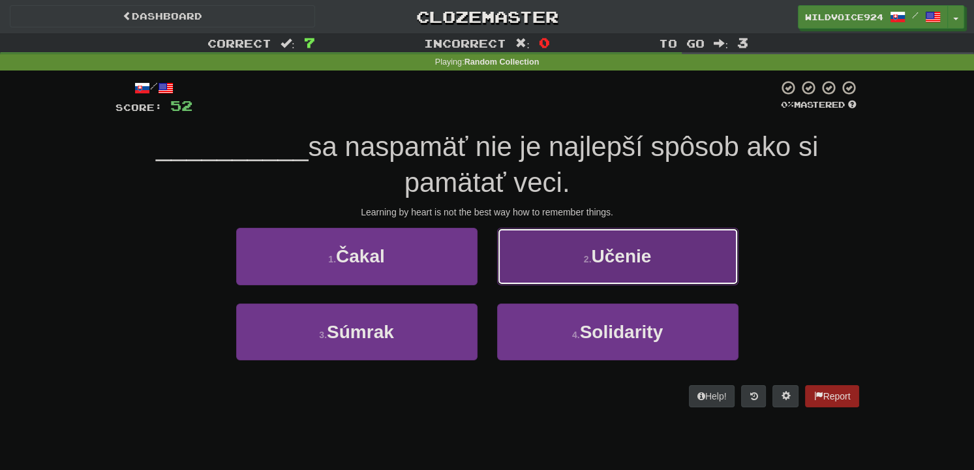
click at [613, 264] on span "Učenie" at bounding box center [621, 256] width 60 height 20
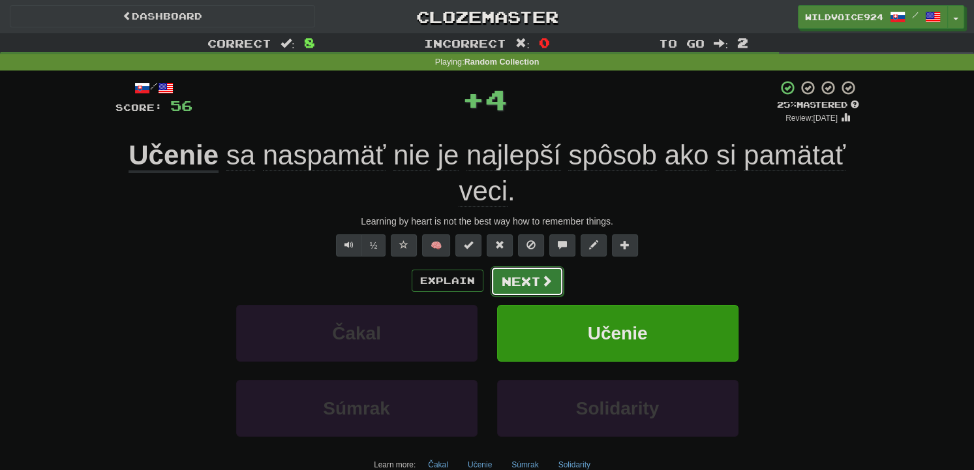
click at [529, 280] on button "Next" at bounding box center [526, 281] width 73 height 30
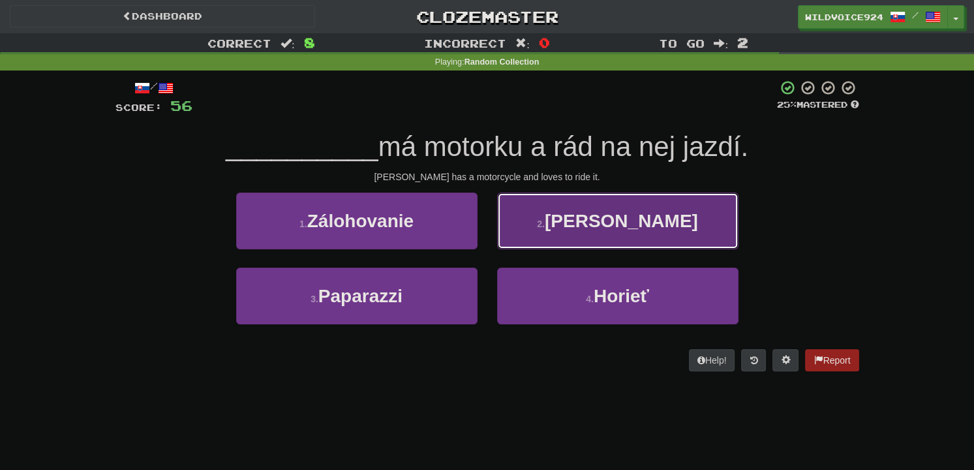
click at [610, 207] on button "2 . [PERSON_NAME]" at bounding box center [617, 220] width 241 height 57
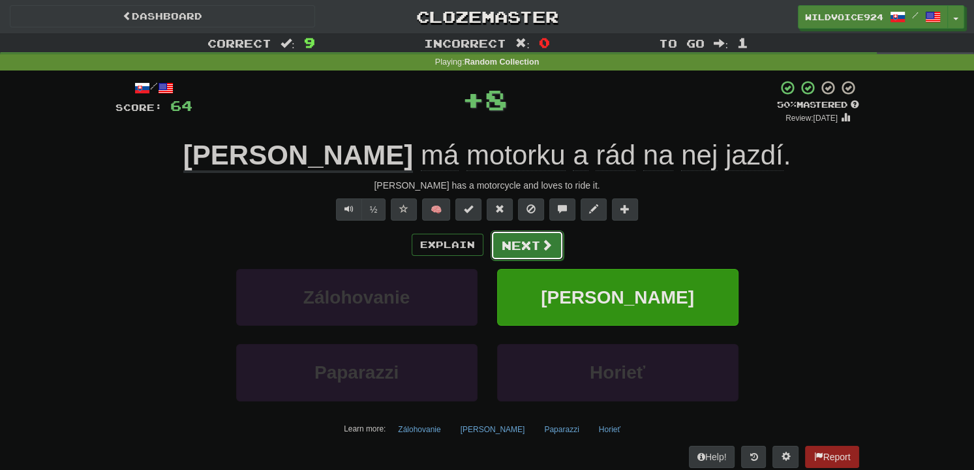
click at [508, 241] on button "Next" at bounding box center [526, 245] width 73 height 30
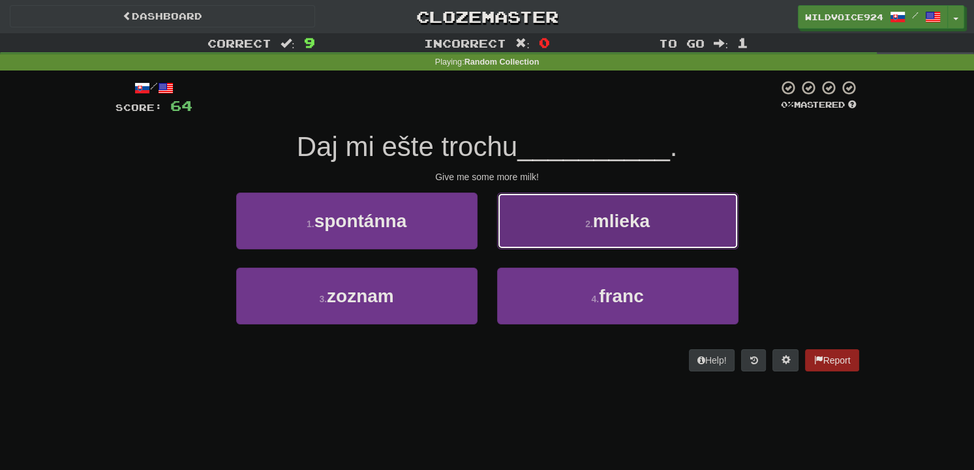
click at [629, 229] on span "mlieka" at bounding box center [621, 221] width 57 height 20
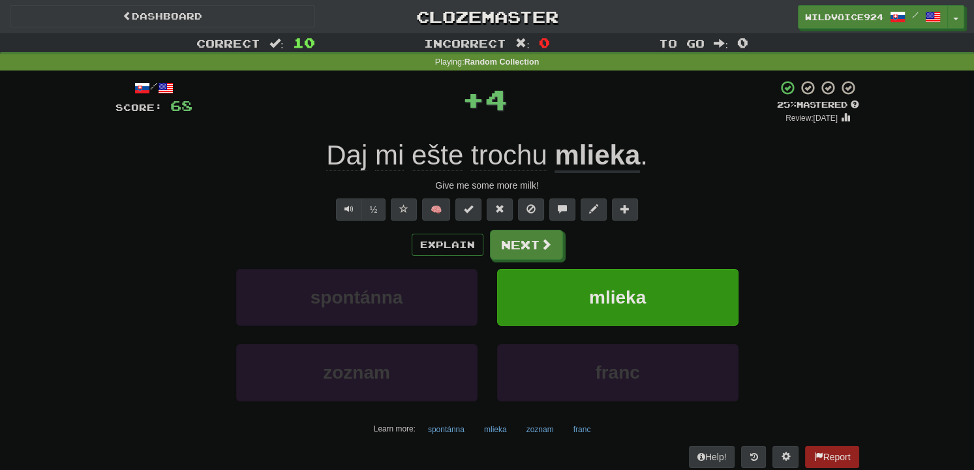
click at [524, 263] on div "Explain Next spontánna mlieka zoznam franc Learn more: spontánna mlieka zoznam …" at bounding box center [486, 334] width 743 height 209
click at [524, 245] on button "Next" at bounding box center [526, 245] width 73 height 30
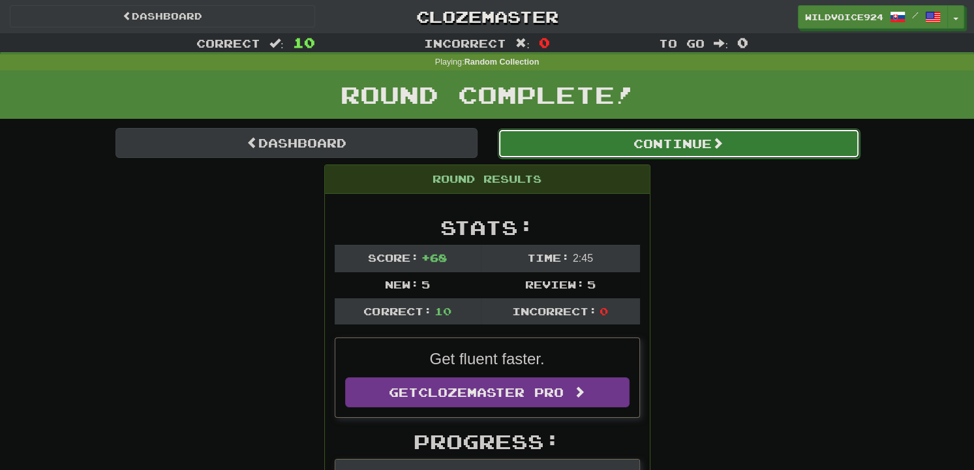
click at [662, 135] on button "Continue" at bounding box center [679, 143] width 362 height 30
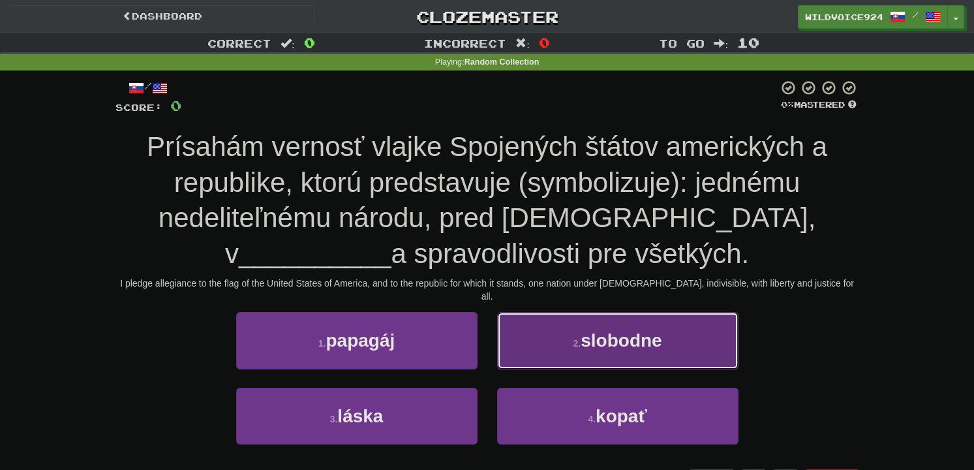
click at [681, 332] on button "2 . slobodne" at bounding box center [617, 340] width 241 height 57
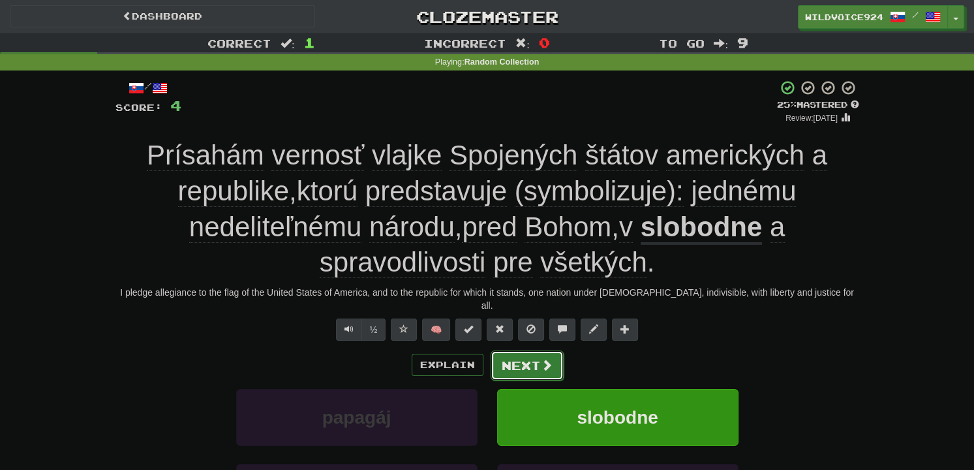
click at [541, 359] on span at bounding box center [547, 365] width 12 height 12
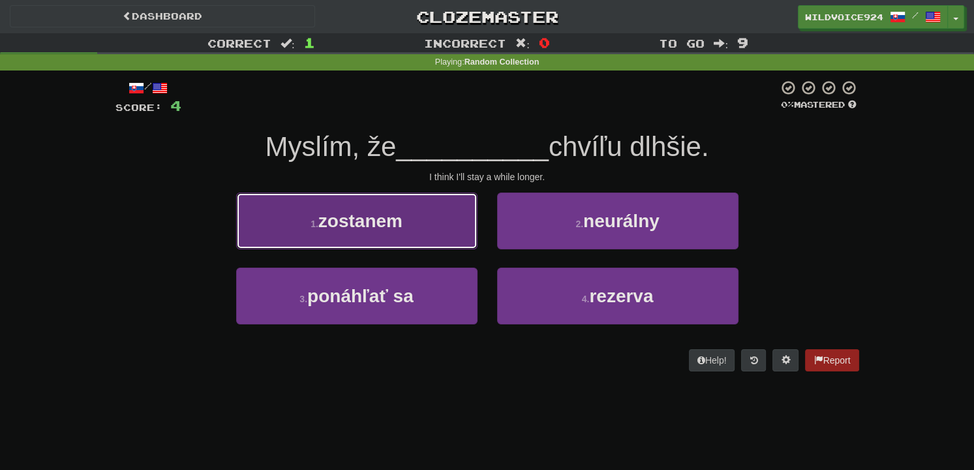
click at [436, 235] on button "1 . zostanem" at bounding box center [356, 220] width 241 height 57
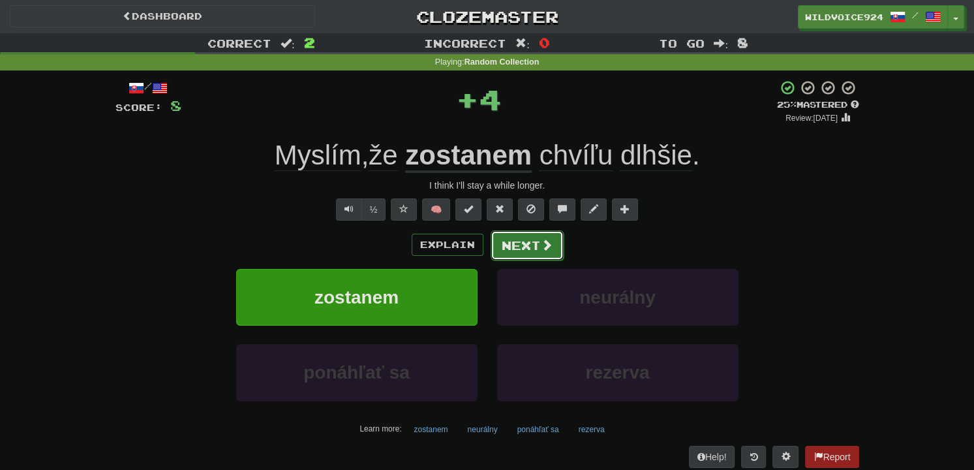
click at [505, 247] on button "Next" at bounding box center [526, 245] width 73 height 30
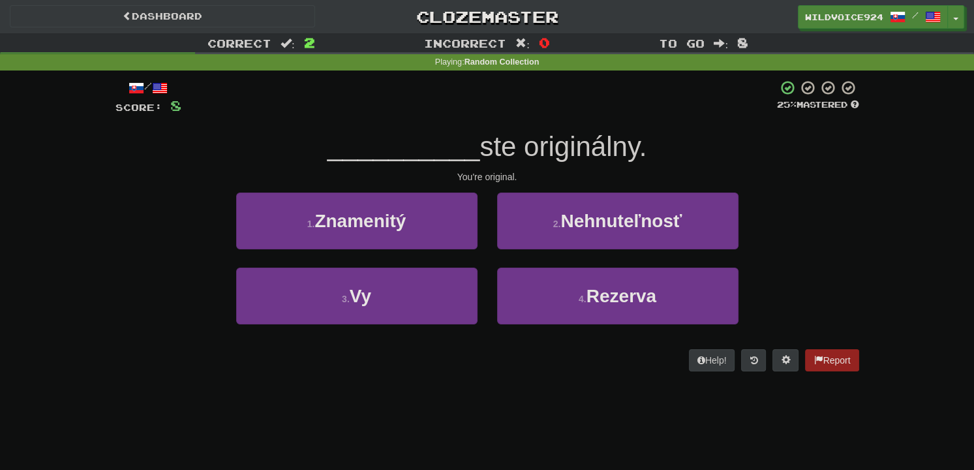
click at [406, 328] on div "3 . Vy" at bounding box center [356, 304] width 261 height 75
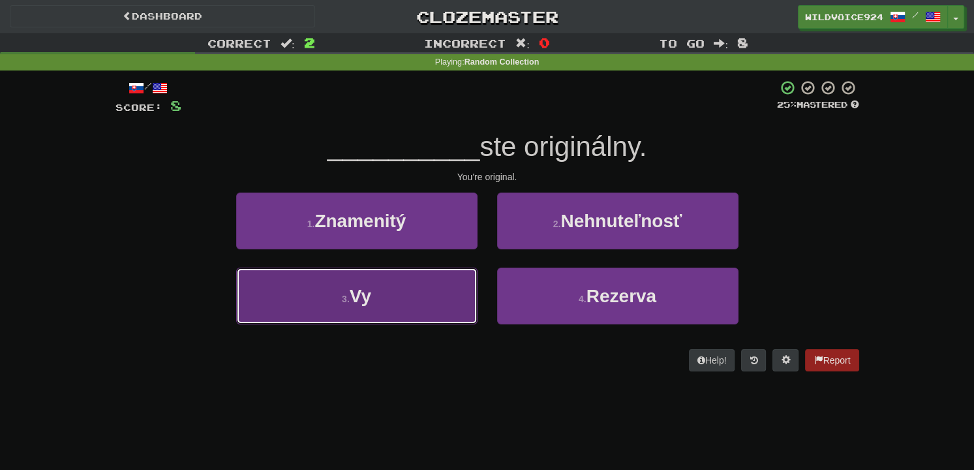
click at [405, 314] on button "3 . Vy" at bounding box center [356, 295] width 241 height 57
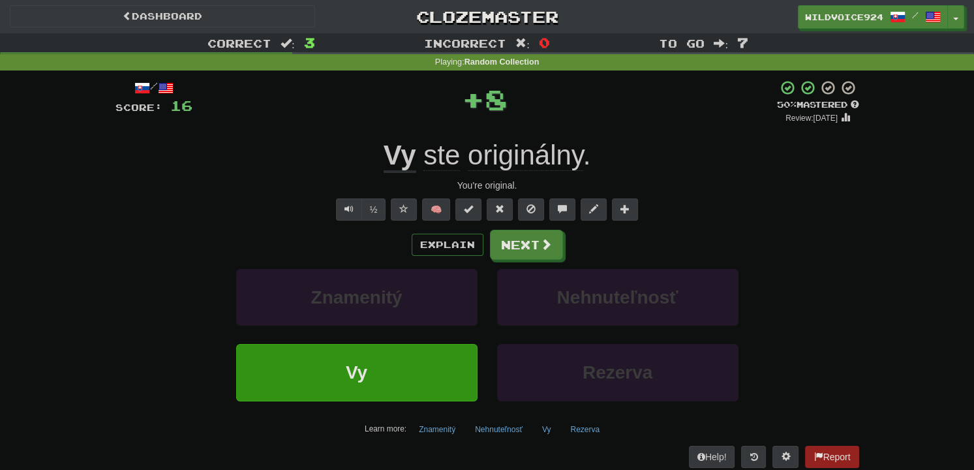
click at [513, 263] on div "Explain Next Znamenitý Nehnuteľnosť Vy Rezerva Learn more: Znamenitý Nehnuteľno…" at bounding box center [486, 334] width 743 height 209
click at [511, 254] on button "Next" at bounding box center [526, 245] width 73 height 30
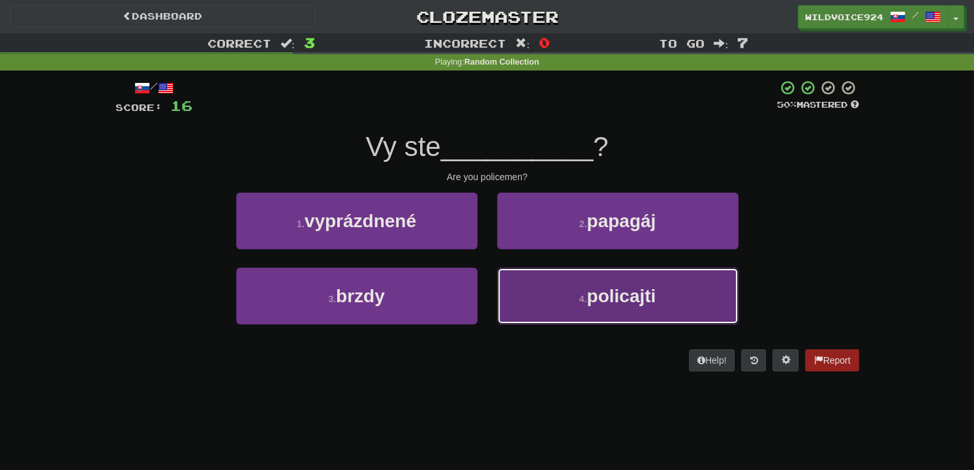
click at [552, 292] on button "4 . policajti" at bounding box center [617, 295] width 241 height 57
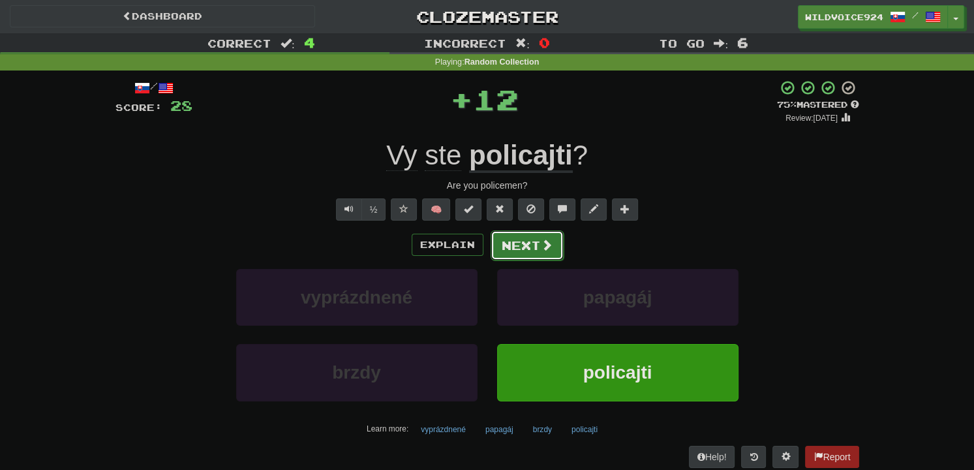
click at [550, 233] on button "Next" at bounding box center [526, 245] width 73 height 30
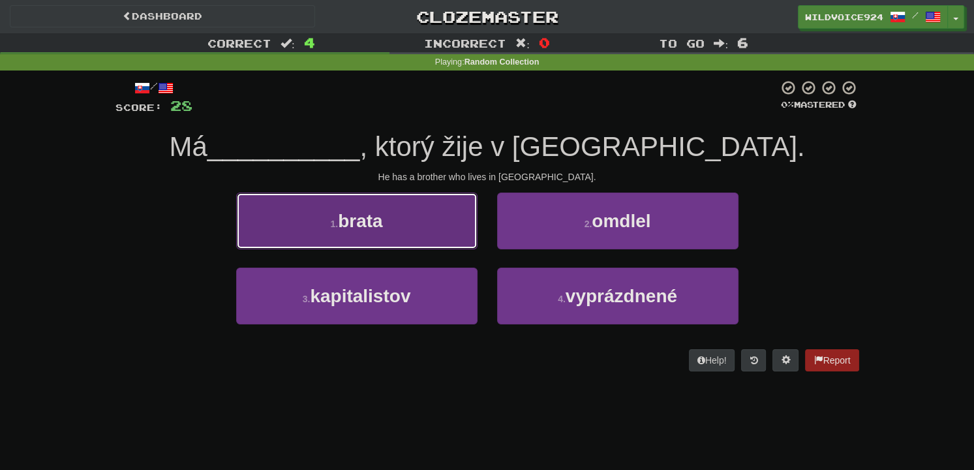
click at [409, 217] on button "1 . brata" at bounding box center [356, 220] width 241 height 57
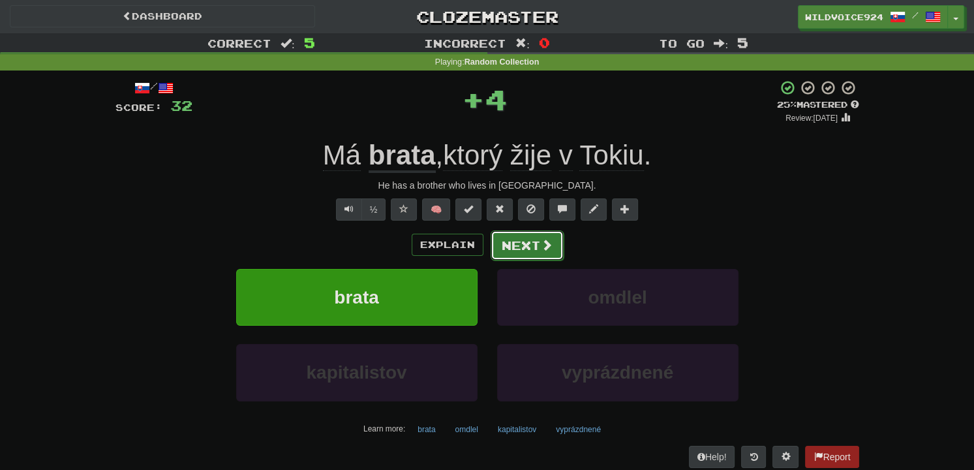
click at [521, 243] on button "Next" at bounding box center [526, 245] width 73 height 30
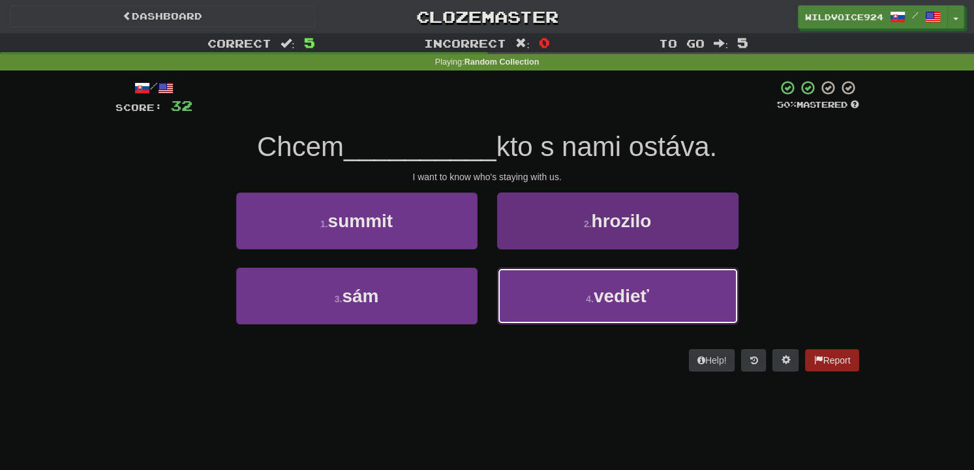
click at [535, 288] on button "4 . vedieť" at bounding box center [617, 295] width 241 height 57
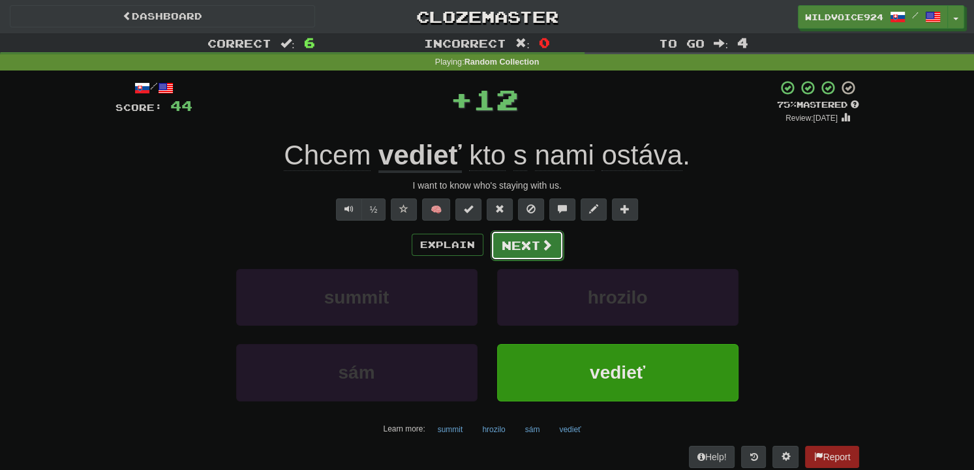
click at [532, 247] on button "Next" at bounding box center [526, 245] width 73 height 30
